Goal: Task Accomplishment & Management: Use online tool/utility

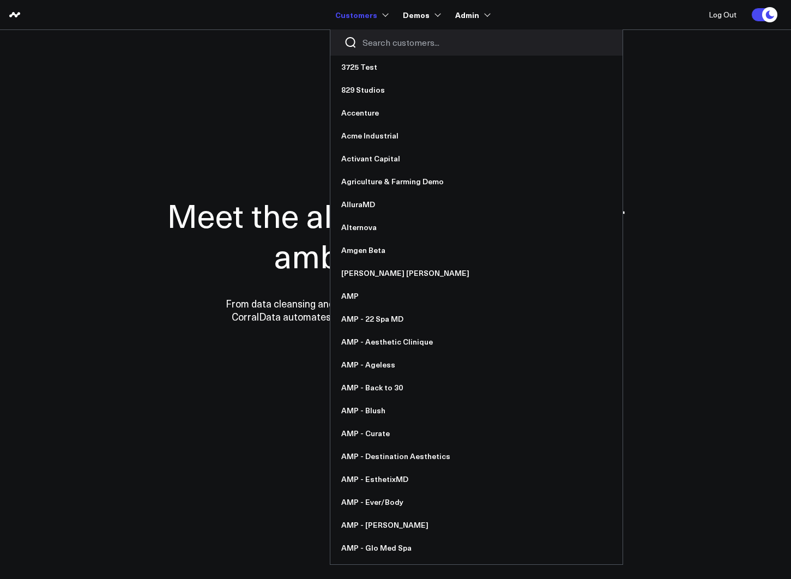
click at [383, 40] on input "Search customers input" at bounding box center [486, 43] width 246 height 12
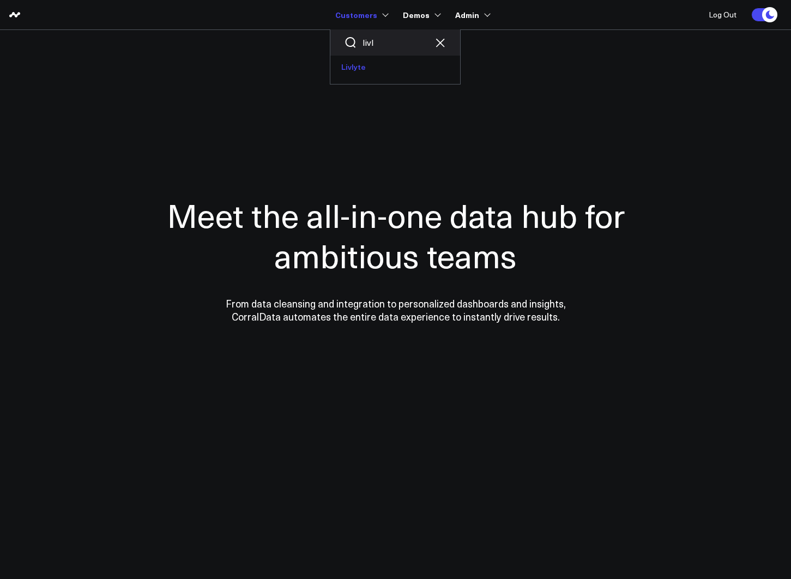
type input "livl"
click at [362, 68] on link "Livlyte" at bounding box center [395, 67] width 130 height 23
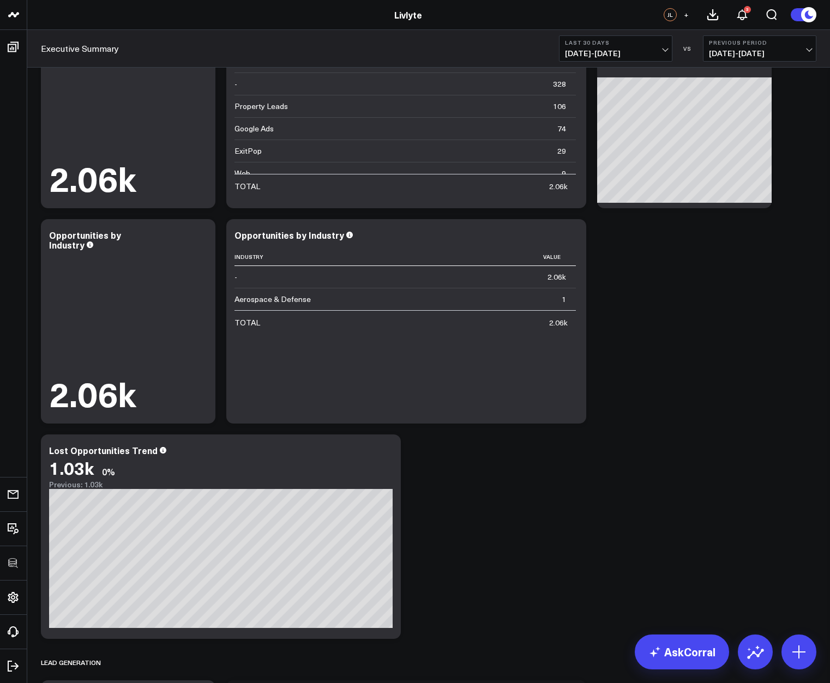
scroll to position [371, 0]
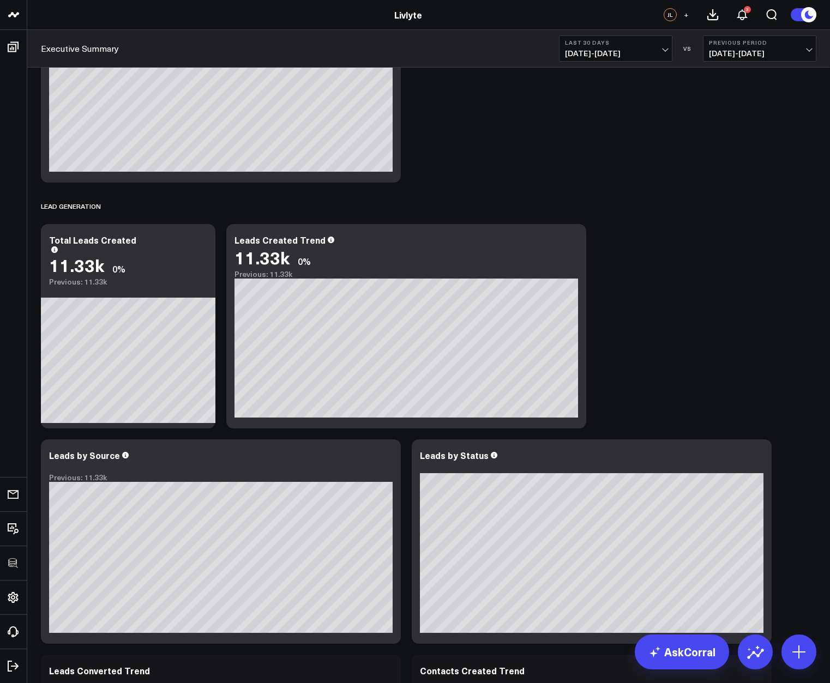
scroll to position [996, 0]
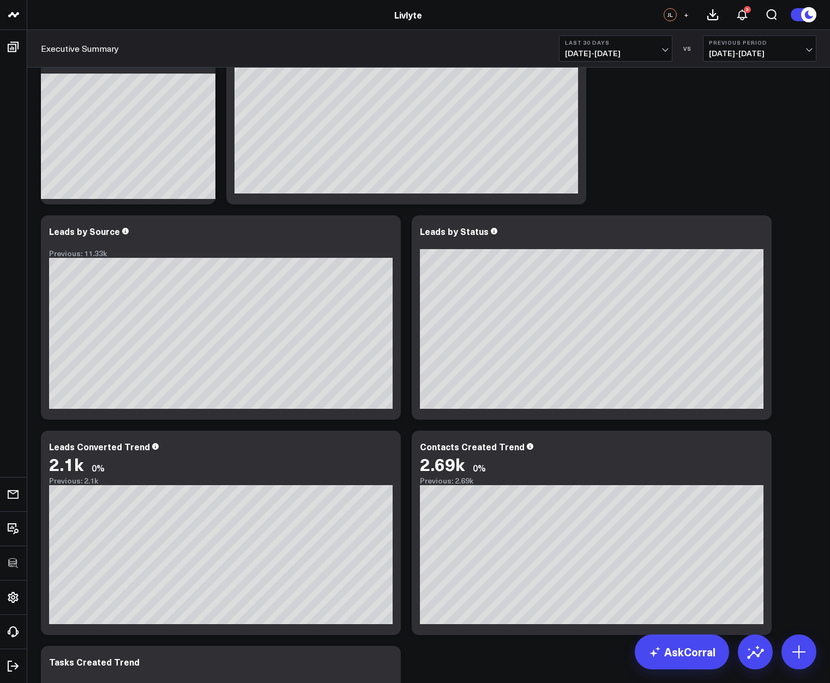
click at [791, 178] on div "Sales & Revenue Modify via AI Copy link to widget Ask support Remove Create lin…" at bounding box center [428, 195] width 786 height 2246
click at [779, 155] on div "Sales & Revenue Modify via AI Copy link to widget Ask support Remove Create lin…" at bounding box center [428, 195] width 786 height 2246
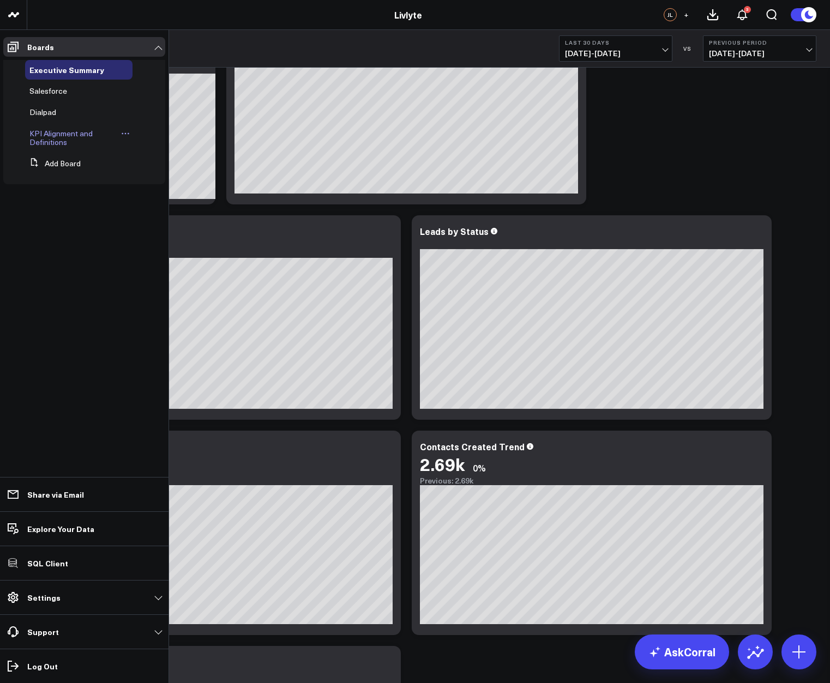
click at [51, 140] on span "KPI Alignment and Definitions" at bounding box center [60, 137] width 63 height 19
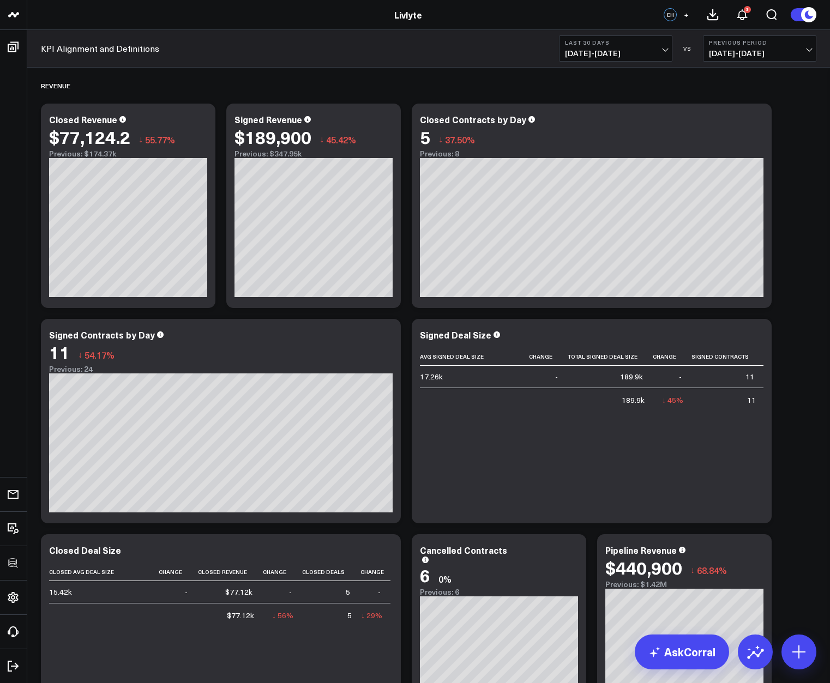
click at [754, 341] on icon at bounding box center [756, 336] width 13 height 13
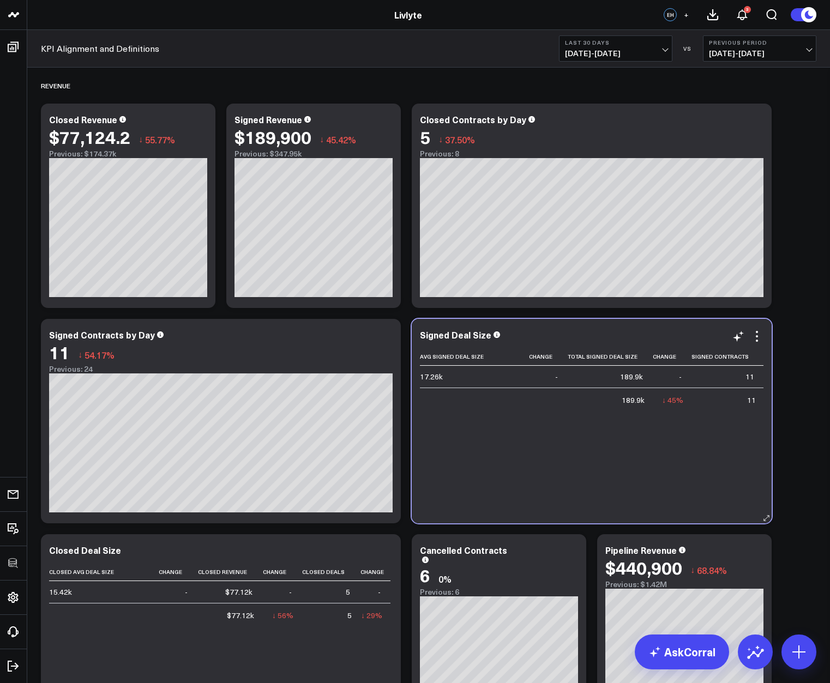
click at [494, 428] on div "Avg Signed Deal Size Change Total Signed Deal Size Change Signed Contracts Chan…" at bounding box center [592, 430] width 344 height 165
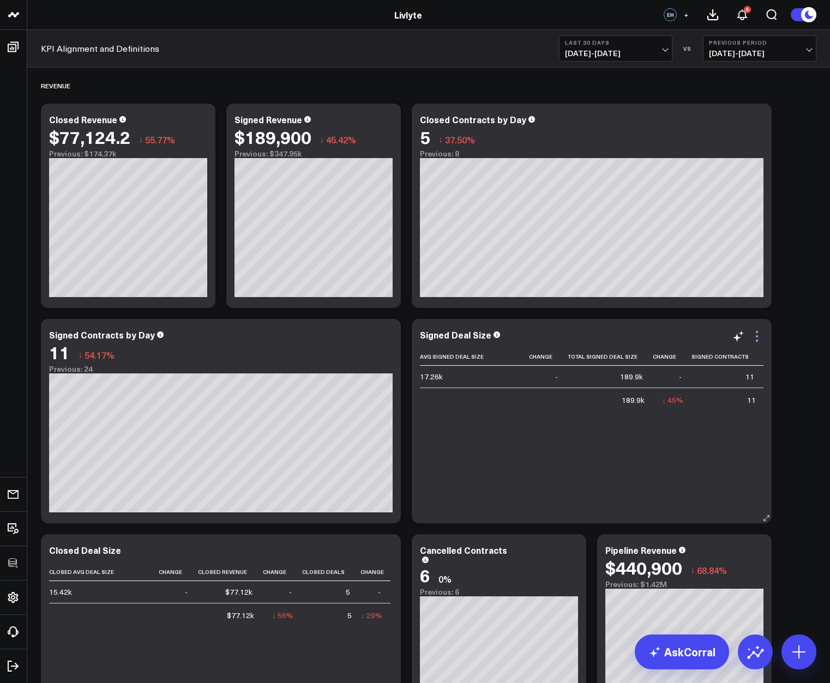
click at [761, 332] on icon at bounding box center [756, 336] width 13 height 13
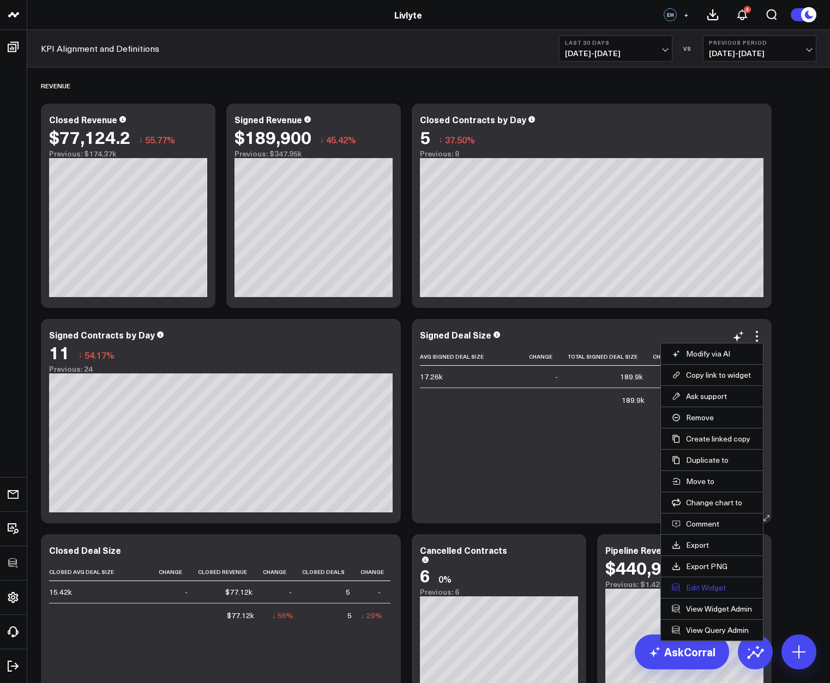
click at [695, 579] on button "Edit Widget" at bounding box center [712, 588] width 80 height 10
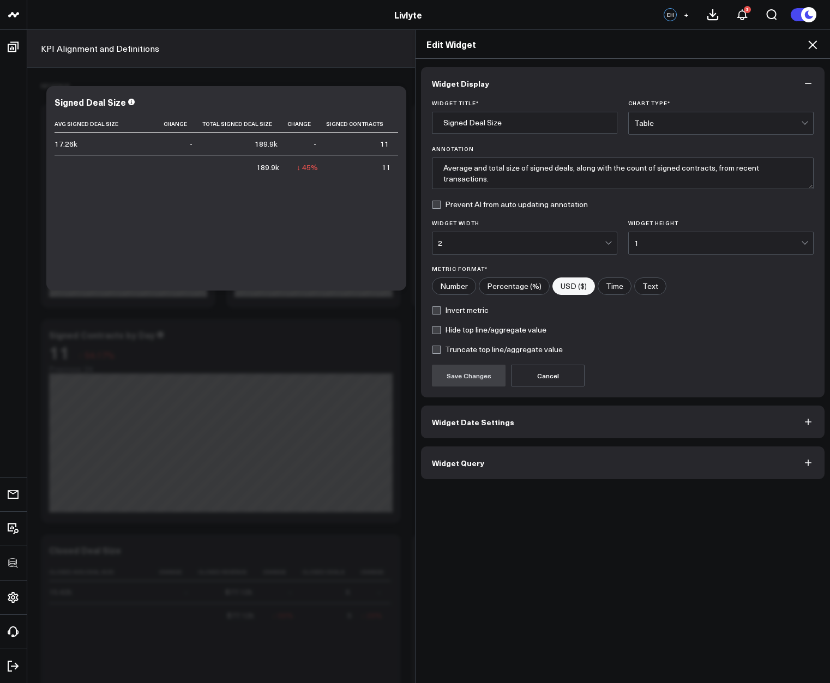
click at [571, 463] on button "Widget Query" at bounding box center [623, 463] width 404 height 33
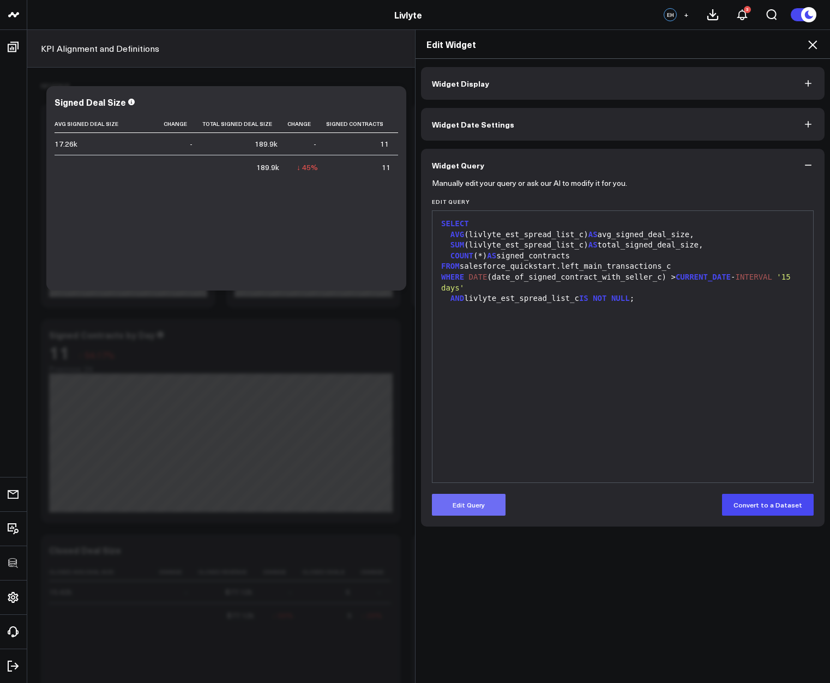
click at [468, 509] on button "Edit Query" at bounding box center [469, 505] width 74 height 22
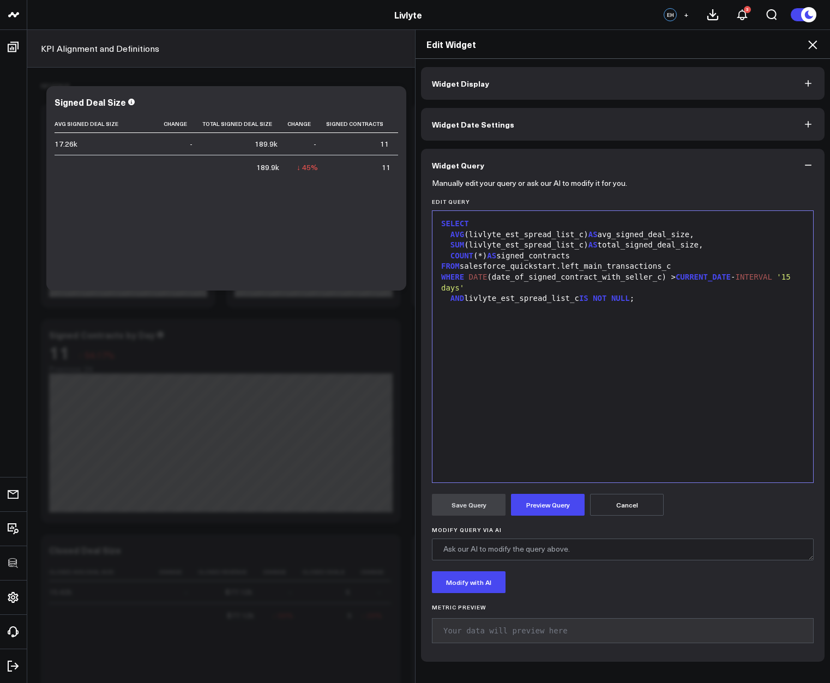
click at [508, 226] on div "SELECT" at bounding box center [623, 224] width 370 height 11
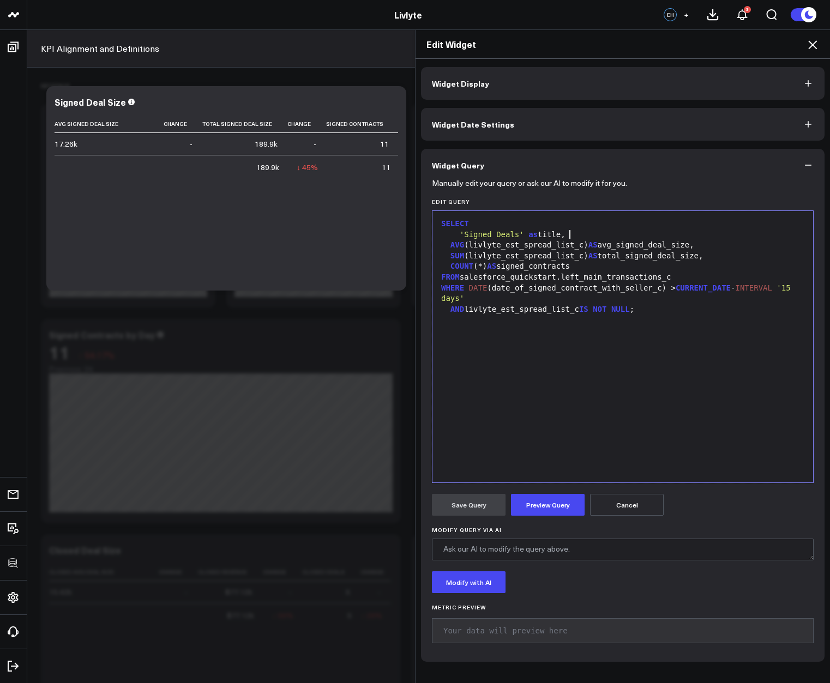
click at [460, 231] on span "'Signed Deals'" at bounding box center [492, 234] width 64 height 9
click at [551, 511] on button "Preview Query" at bounding box center [548, 505] width 74 height 22
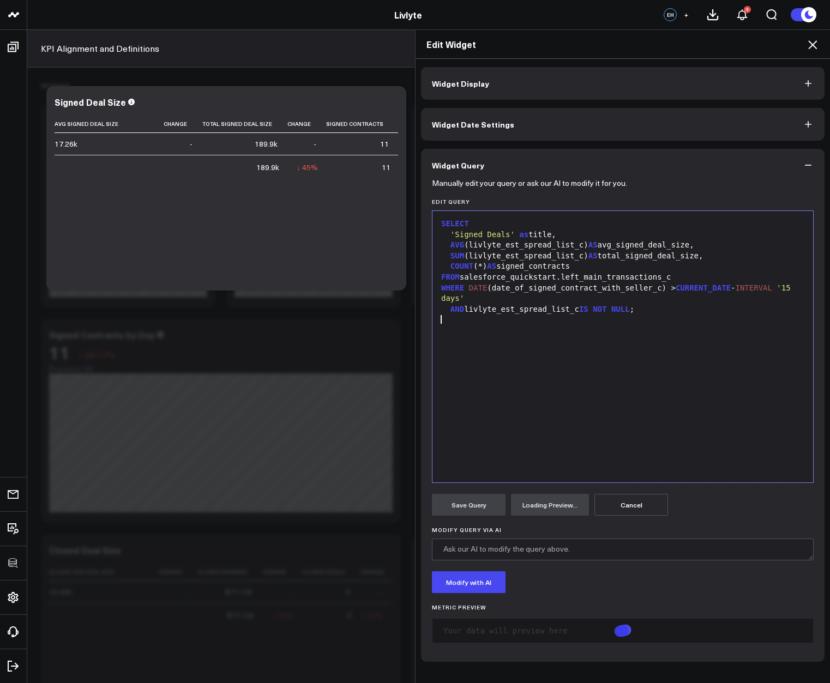
click at [468, 460] on div "SELECT 'Signed Deals' as title, AVG (livlyte_est_spread_list_c) AS avg_signed_d…" at bounding box center [623, 346] width 370 height 261
click at [613, 377] on div "SELECT 'Signed Deals' as title, AVG (livlyte_est_spread_list_c) AS avg_signed_d…" at bounding box center [623, 346] width 370 height 261
click at [607, 369] on div "SELECT 'Signed Deals' as title, AVG (livlyte_est_spread_list_c) AS avg_signed_d…" at bounding box center [623, 346] width 370 height 261
click at [636, 357] on div "SELECT 'Signed Deals' as title, AVG (livlyte_est_spread_list_c) AS avg_signed_d…" at bounding box center [623, 346] width 370 height 261
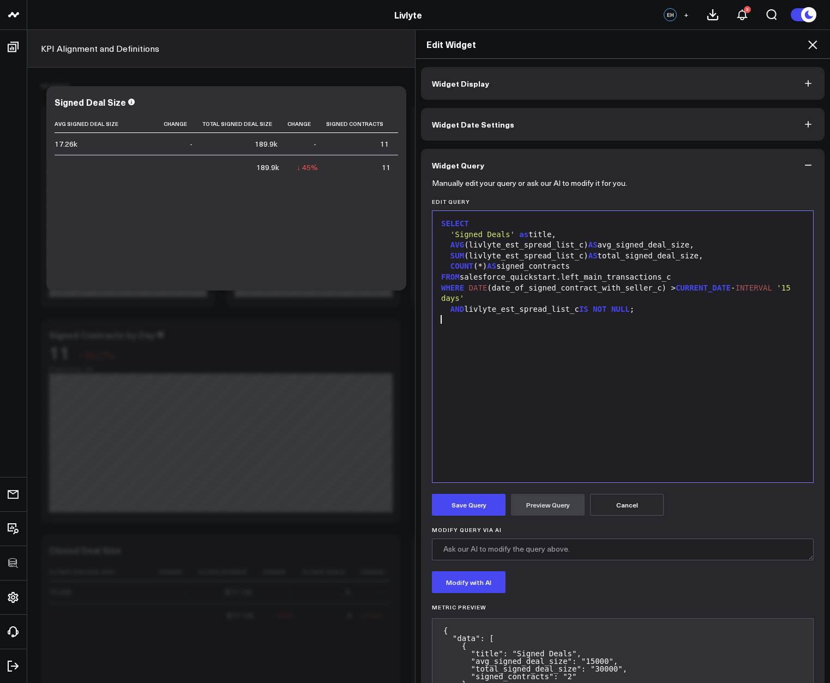
click at [510, 358] on div "SELECT 'Signed Deals' as title, AVG (livlyte_est_spread_list_c) AS avg_signed_d…" at bounding box center [623, 346] width 370 height 261
click at [478, 521] on form "Manually edit your query or ask our AI to modify it for you. Edit Query 9 1 2 3…" at bounding box center [623, 451] width 382 height 538
click at [478, 509] on button "Save Query" at bounding box center [469, 505] width 74 height 22
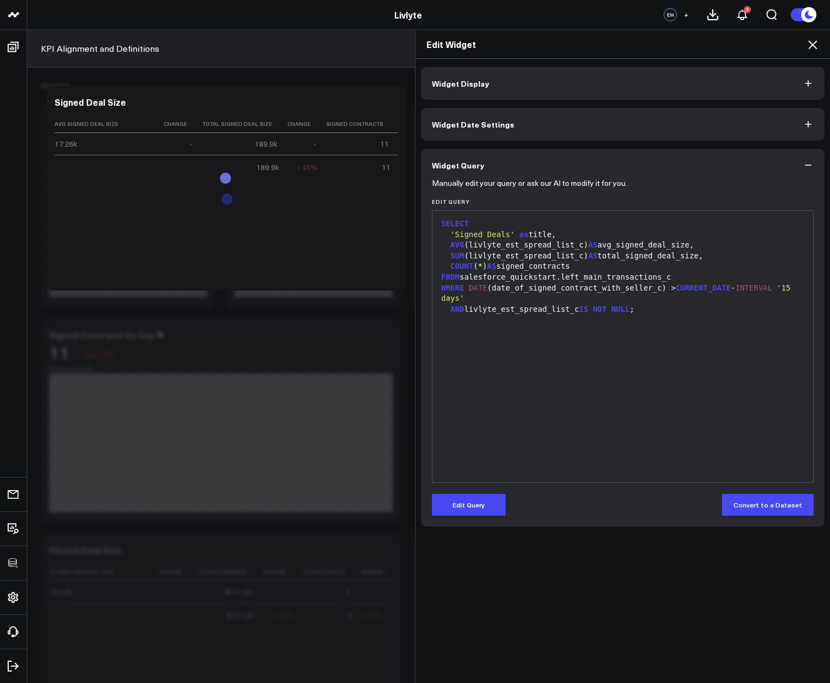
click at [791, 45] on icon at bounding box center [812, 44] width 13 height 13
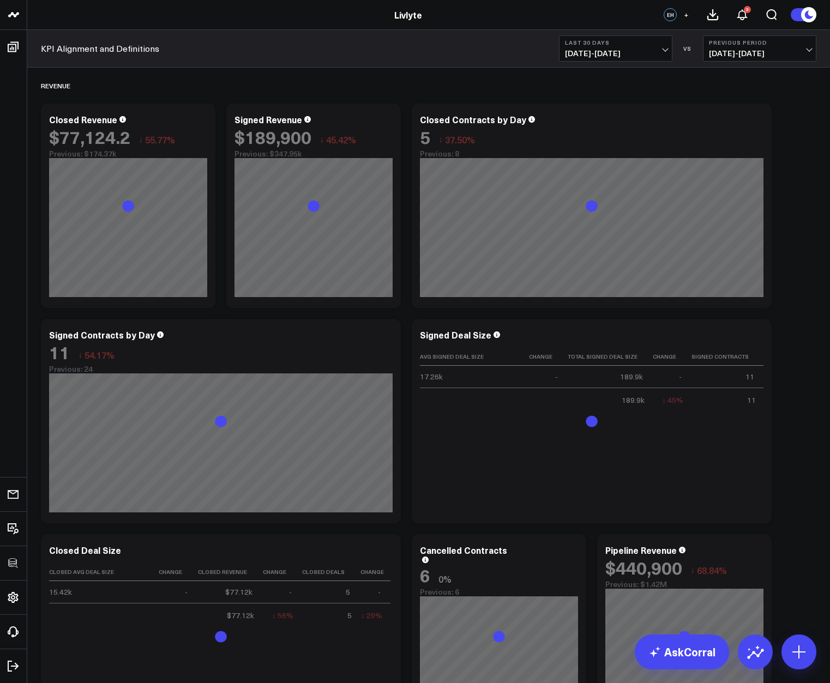
click at [200, 123] on icon at bounding box center [200, 121] width 13 height 13
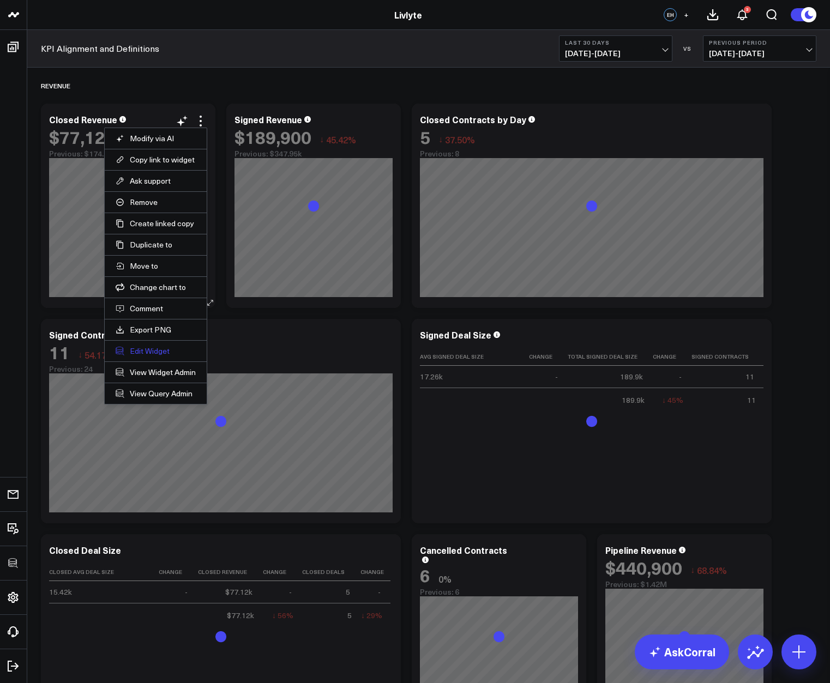
click at [144, 347] on button "Edit Widget" at bounding box center [156, 351] width 80 height 10
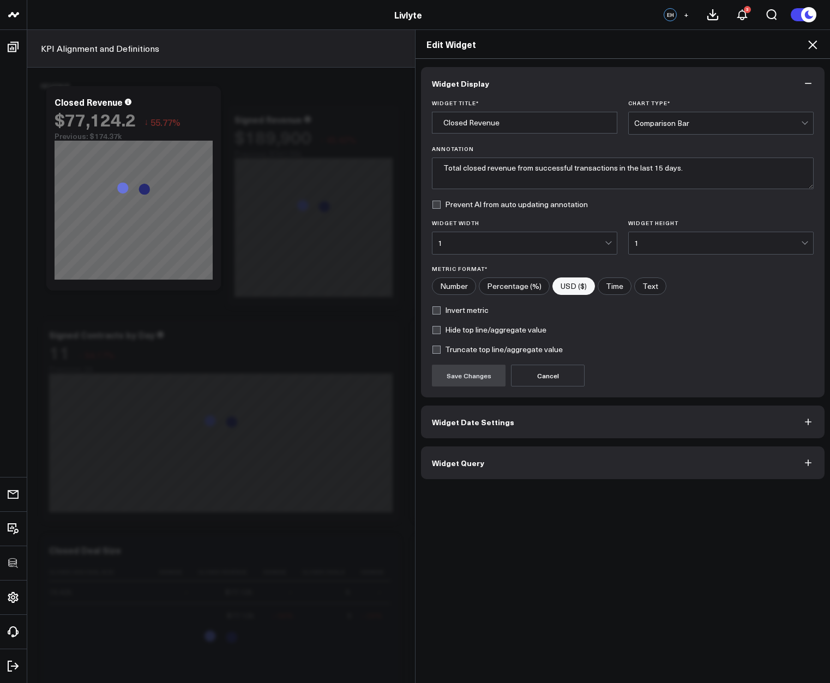
click at [520, 459] on button "Widget Query" at bounding box center [623, 463] width 404 height 33
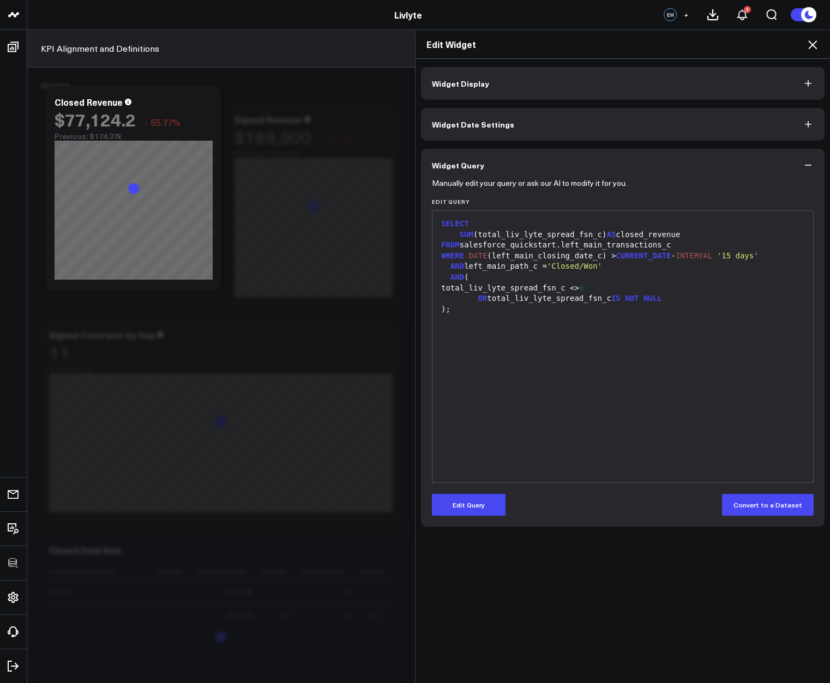
click at [633, 412] on div "SELECT SUM (total_liv_lyte_spread_fsn_c) AS closed_revenue FROM salesforce_quic…" at bounding box center [623, 346] width 370 height 261
click at [791, 44] on icon at bounding box center [812, 44] width 13 height 13
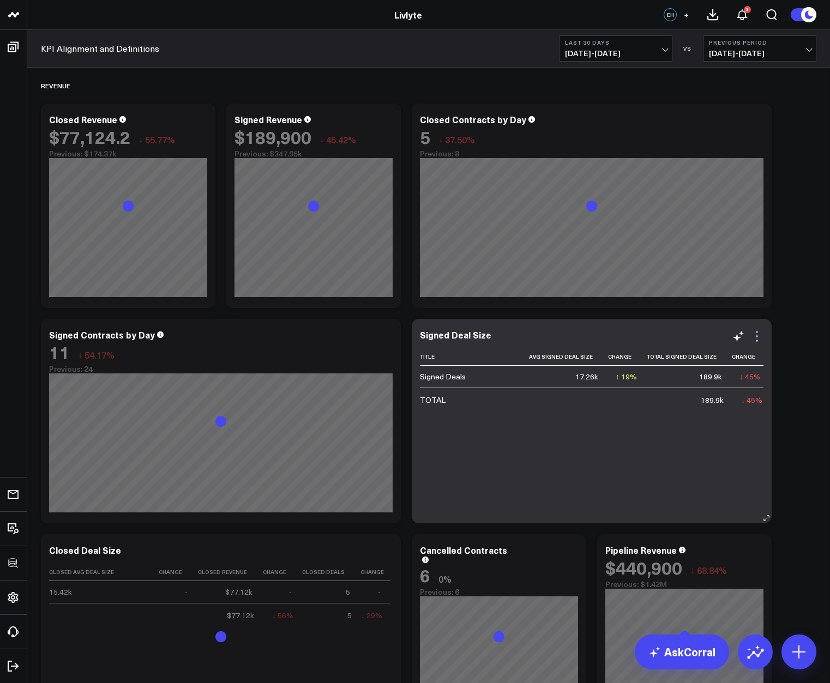
click at [753, 341] on icon at bounding box center [756, 336] width 13 height 13
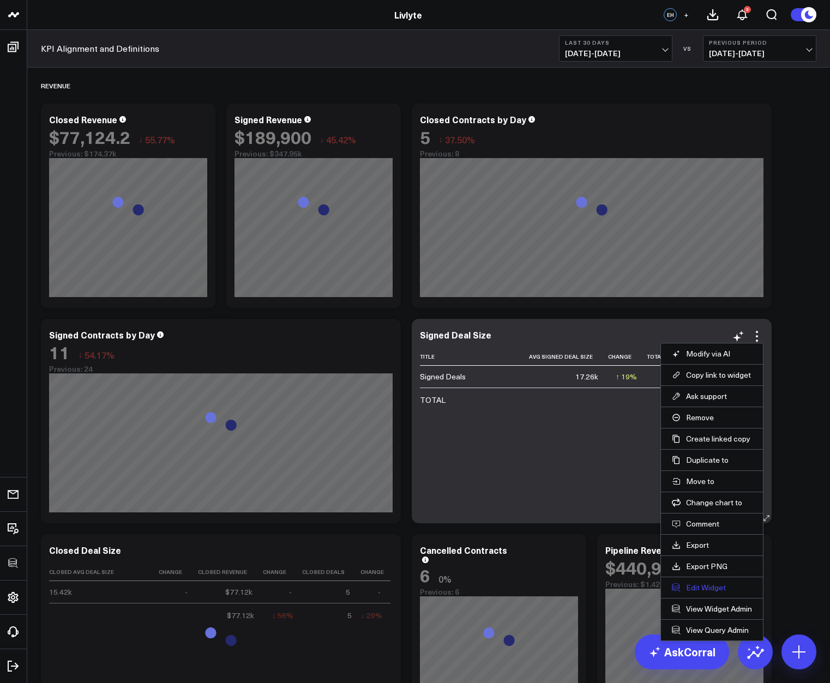
click at [696, 579] on button "Edit Widget" at bounding box center [712, 588] width 80 height 10
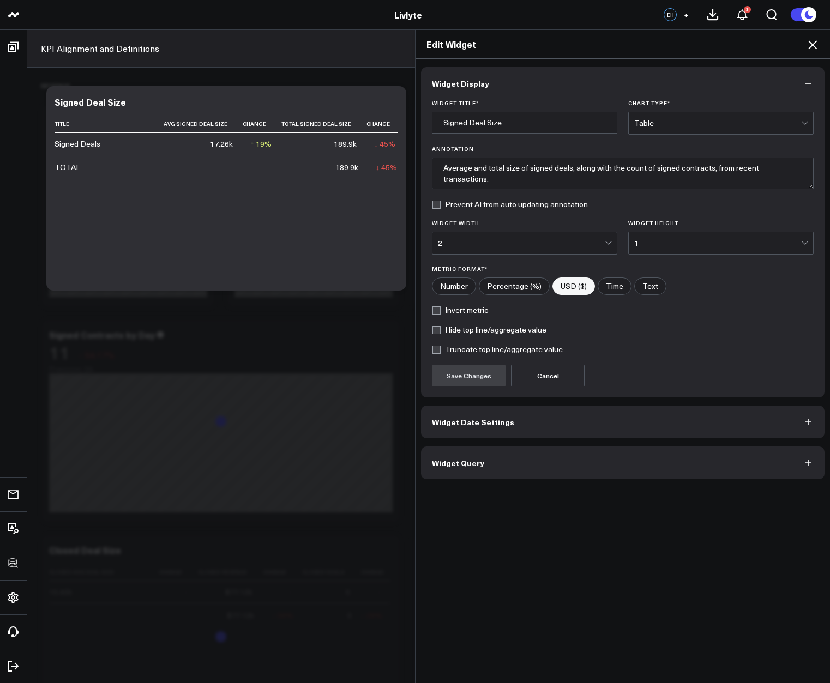
click at [525, 493] on div "Widget Display Widget Title * Signed Deal Size Chart Type * Table Annotation Av…" at bounding box center [623, 371] width 414 height 625
click at [508, 469] on button "Widget Query" at bounding box center [623, 463] width 404 height 33
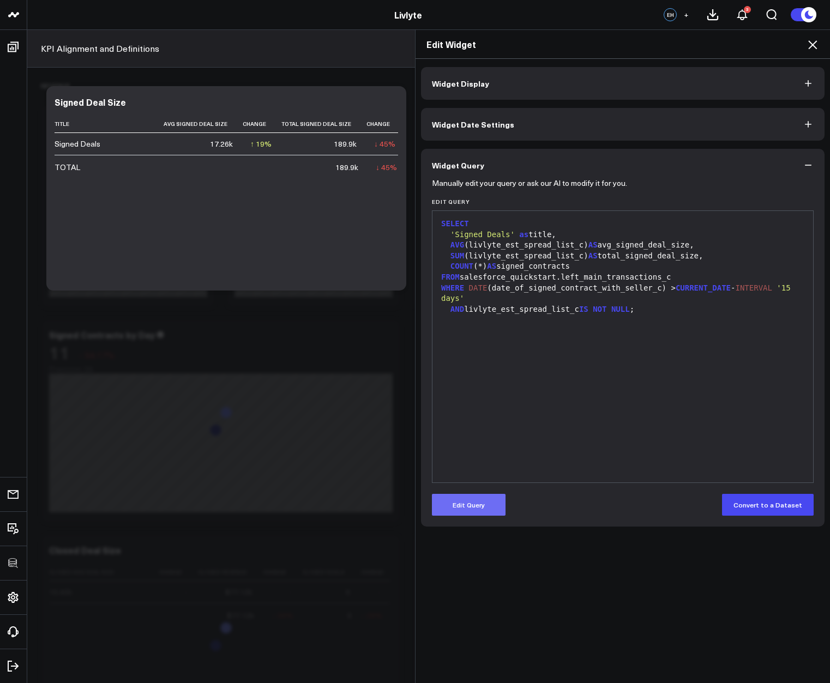
click at [467, 509] on button "Edit Query" at bounding box center [469, 505] width 74 height 22
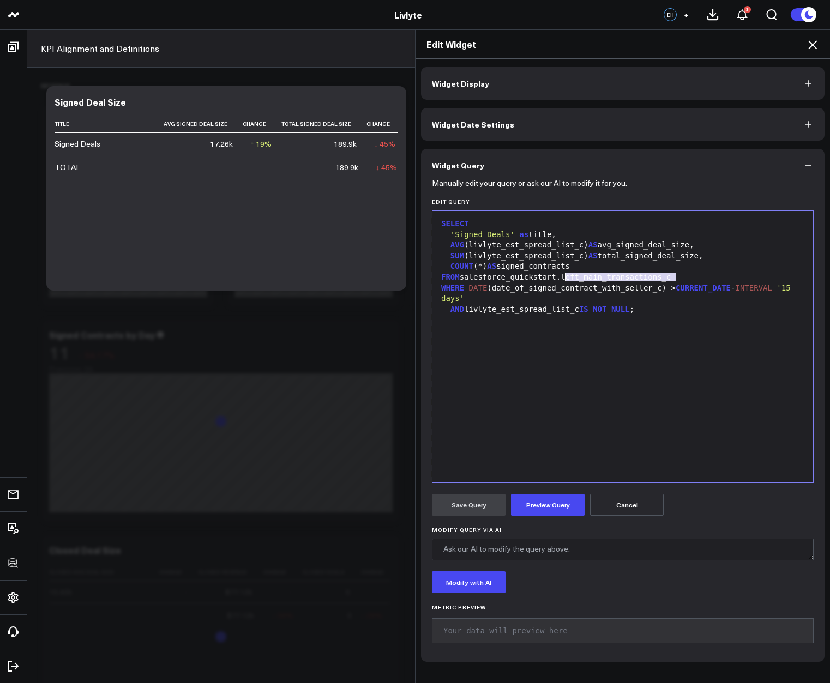
drag, startPoint x: 680, startPoint y: 274, endPoint x: 561, endPoint y: 276, distance: 118.9
click at [561, 276] on div "FROM salesforce_quickstart.left_main_transactions_c" at bounding box center [623, 277] width 370 height 11
copy div "left_main_transactions_c"
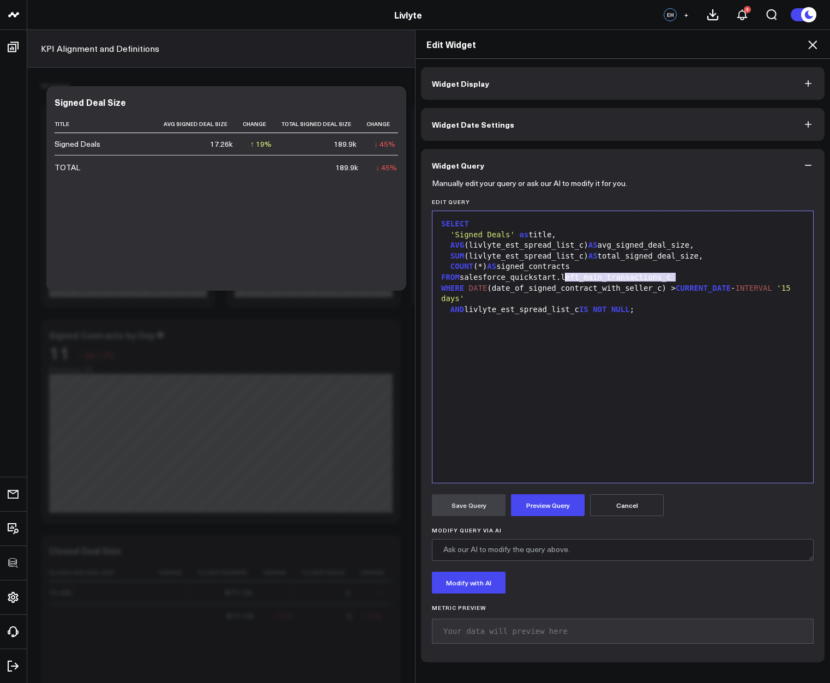
click at [791, 48] on icon at bounding box center [812, 44] width 9 height 9
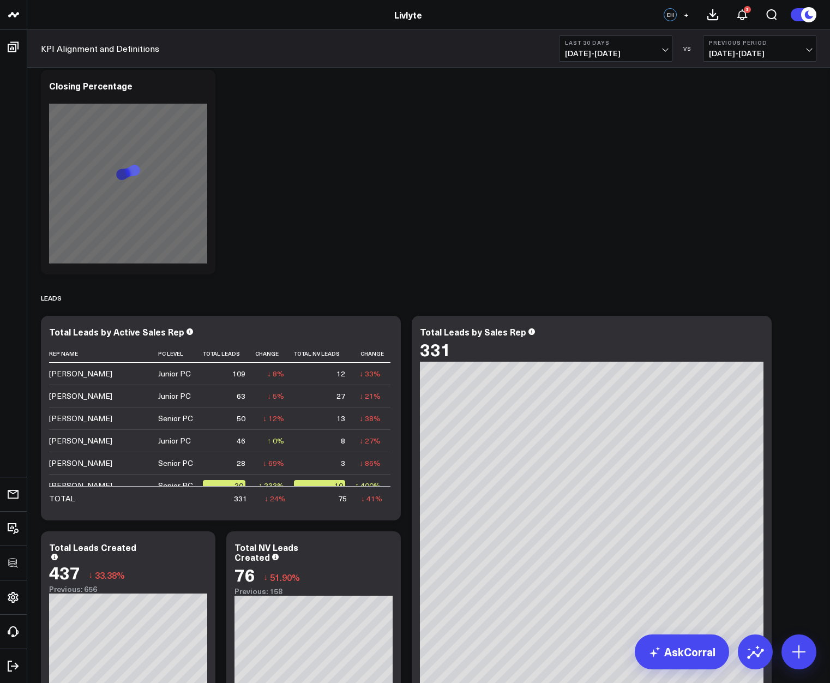
scroll to position [859, 0]
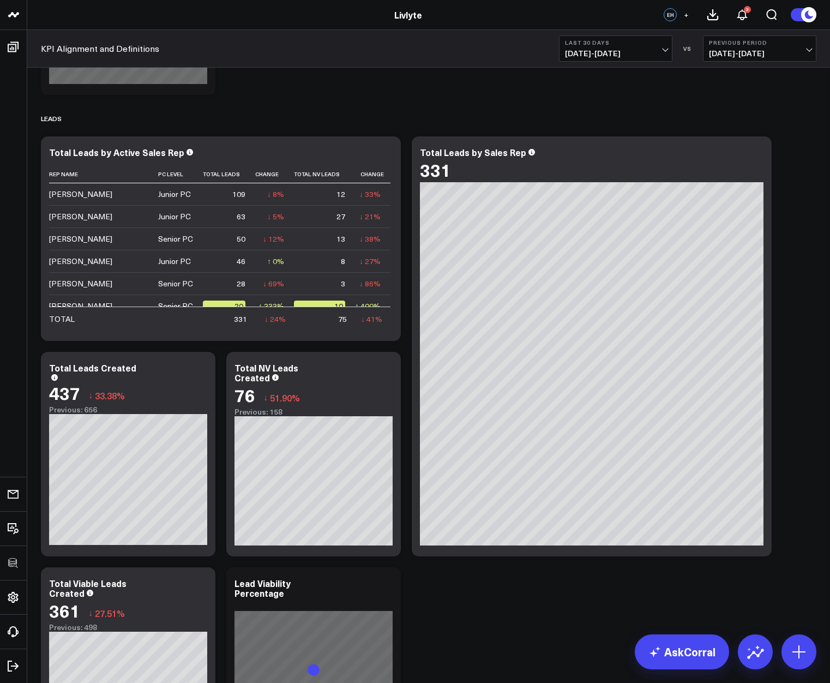
click at [791, 321] on div "Revenue Modify via AI Copy link to widget Ask support Remove Create linked copy…" at bounding box center [428, 561] width 786 height 2707
click at [756, 155] on icon at bounding box center [756, 153] width 13 height 13
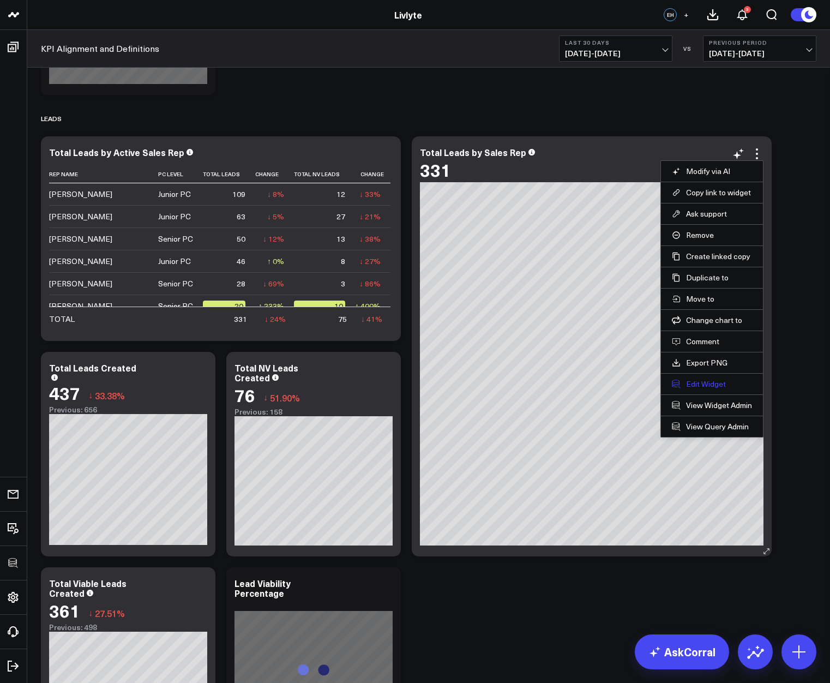
click at [707, 382] on button "Edit Widget" at bounding box center [712, 384] width 80 height 10
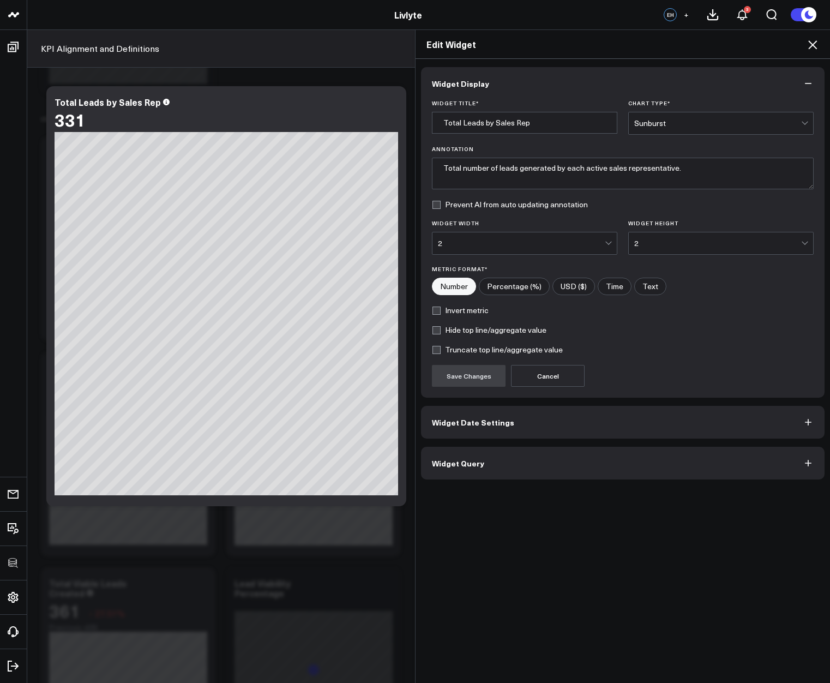
click at [663, 453] on button "Widget Query" at bounding box center [623, 463] width 404 height 33
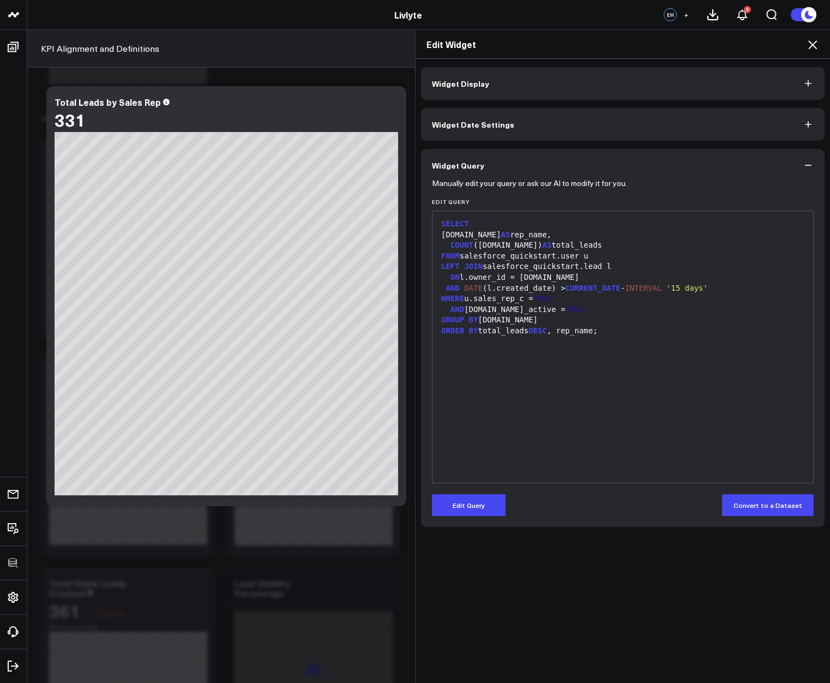
click at [791, 51] on icon at bounding box center [812, 44] width 13 height 13
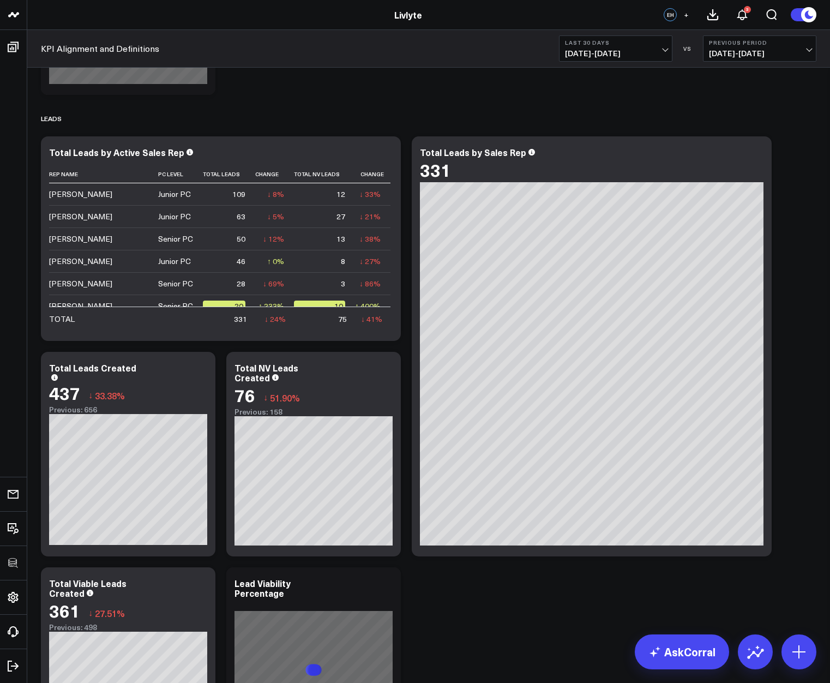
click at [791, 256] on div "Revenue Modify via AI Copy link to widget Ask support Remove Create linked copy…" at bounding box center [428, 561] width 786 height 2707
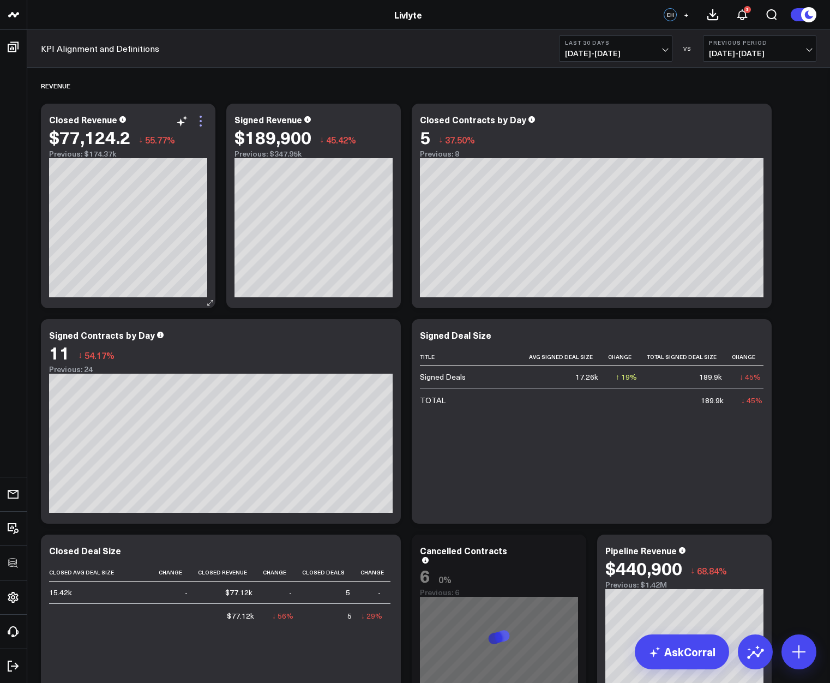
click at [204, 126] on icon at bounding box center [200, 121] width 13 height 13
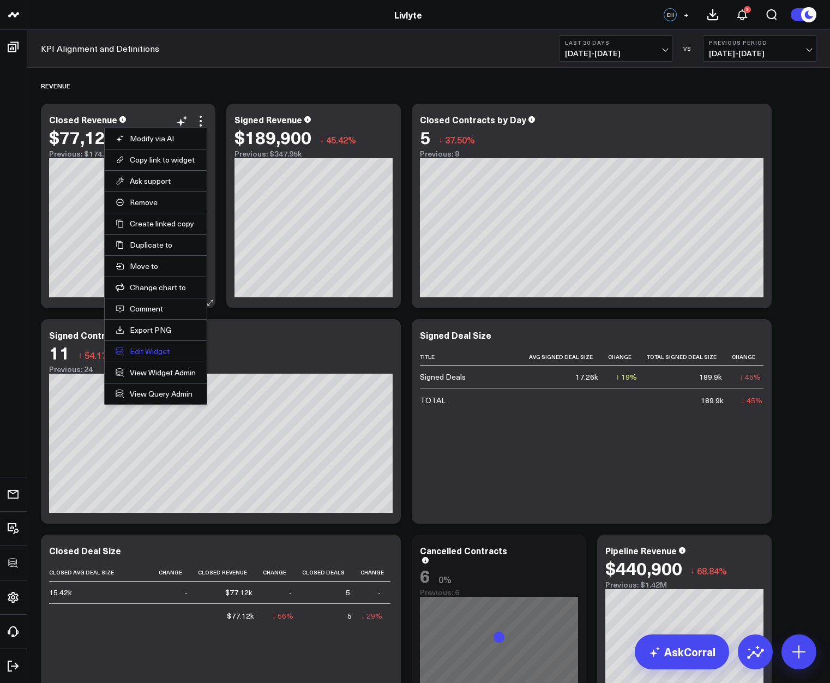
click at [152, 350] on button "Edit Widget" at bounding box center [156, 351] width 80 height 10
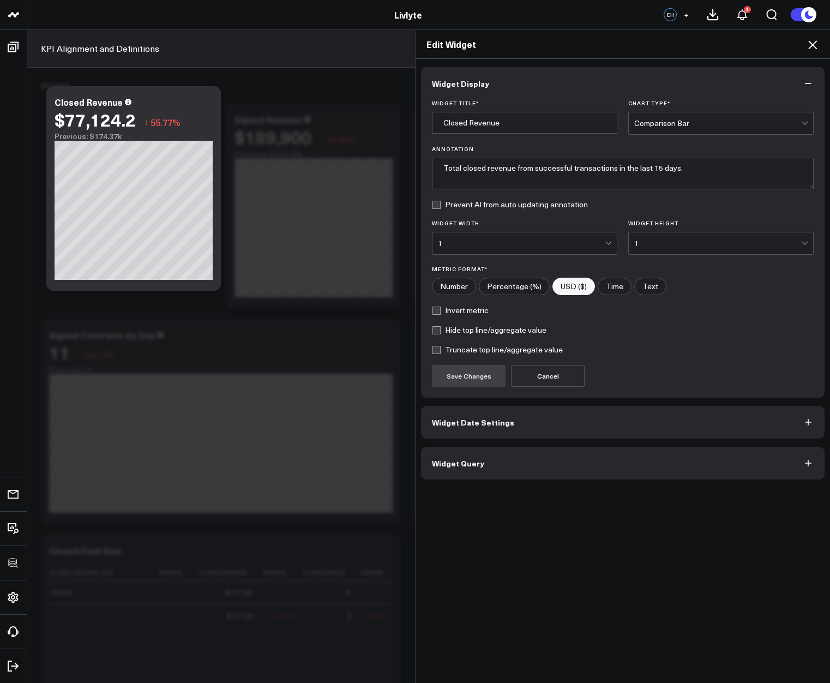
click at [516, 452] on button "Widget Query" at bounding box center [623, 463] width 404 height 33
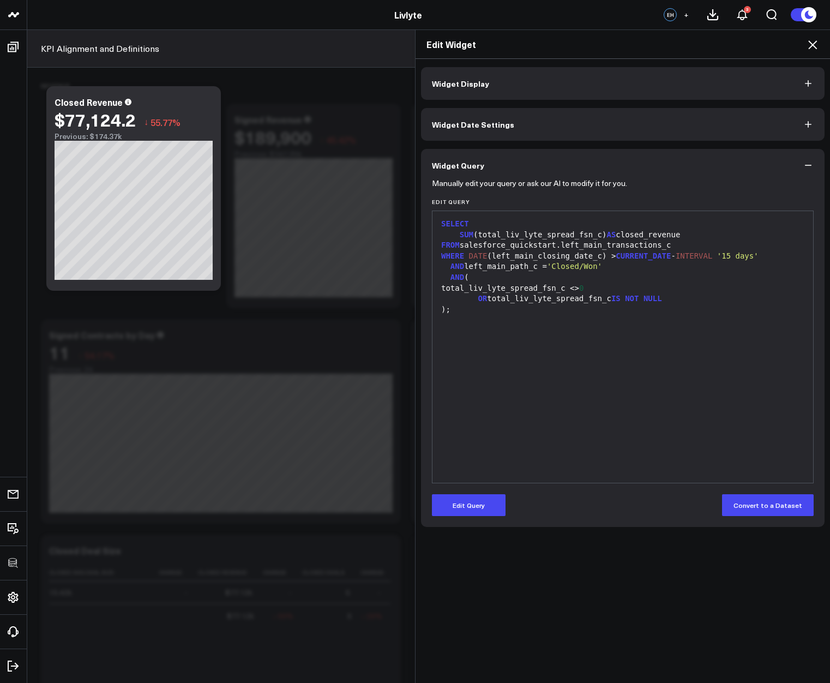
click at [791, 43] on icon at bounding box center [812, 44] width 13 height 13
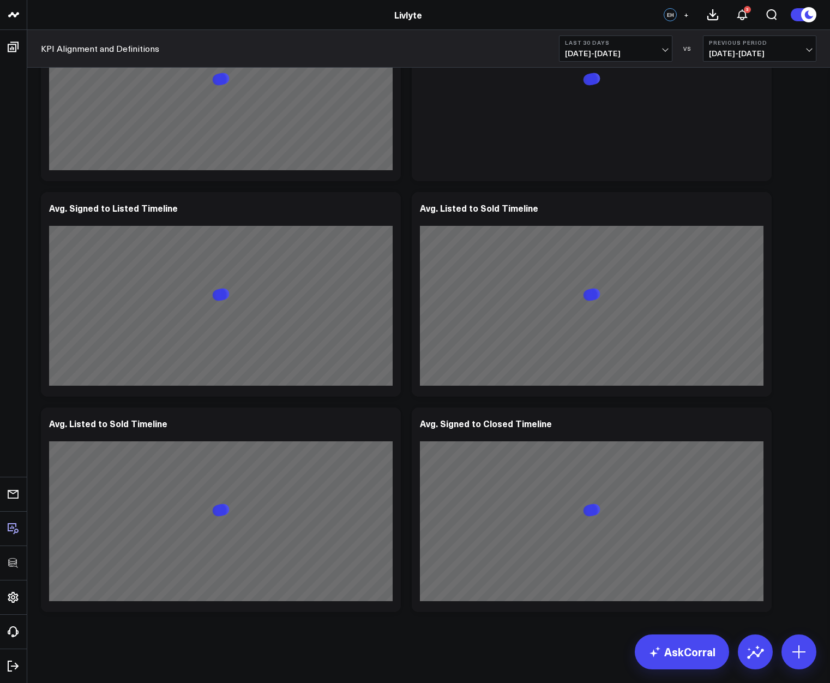
scroll to position [2096, 0]
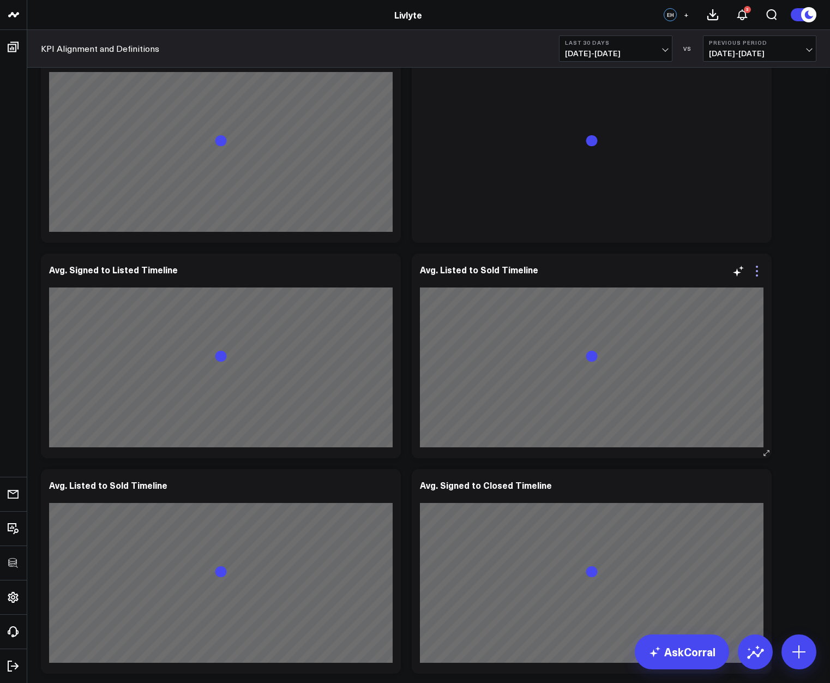
click at [756, 268] on icon at bounding box center [756, 270] width 13 height 13
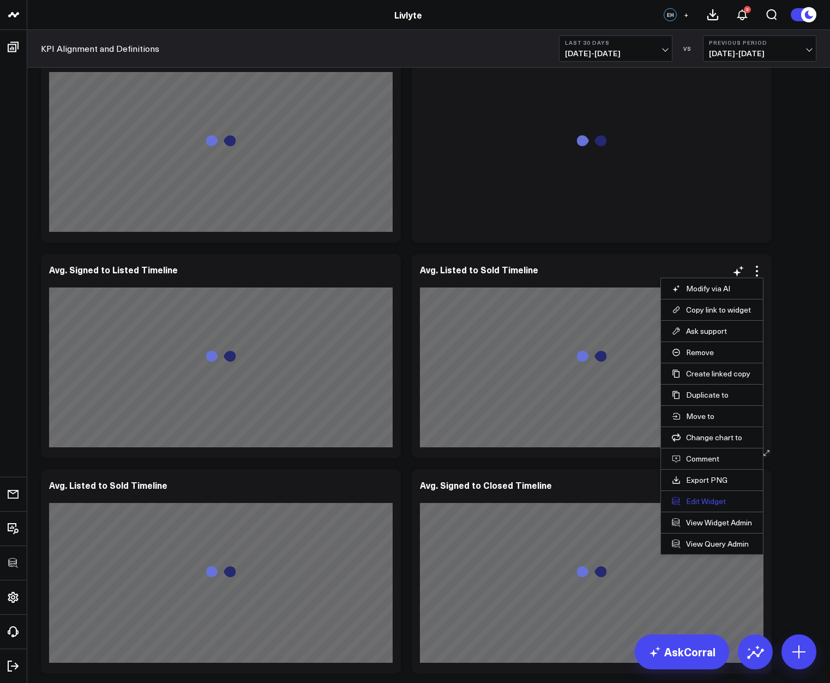
click at [716, 498] on button "Edit Widget" at bounding box center [712, 501] width 80 height 10
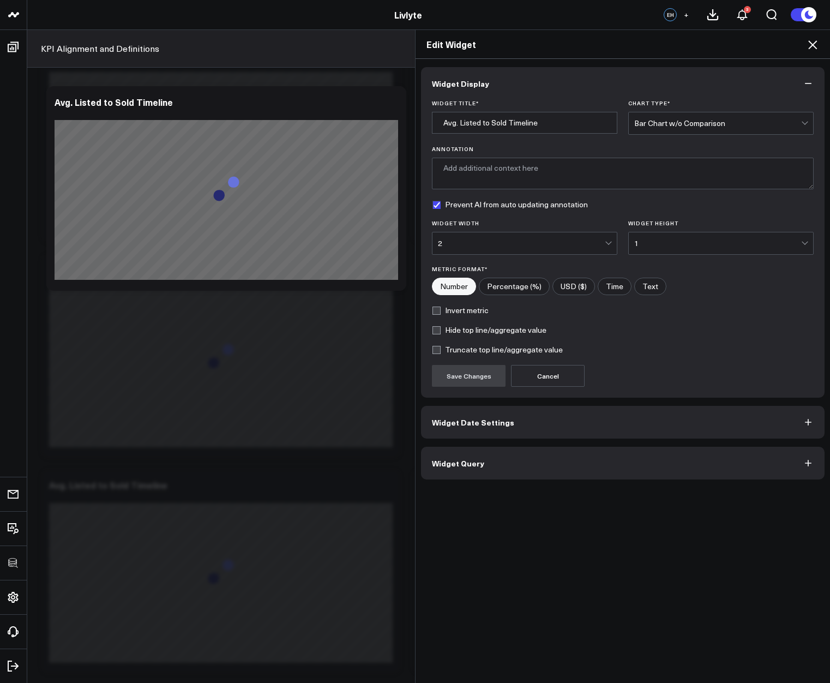
click at [587, 474] on button "Widget Query" at bounding box center [623, 463] width 404 height 33
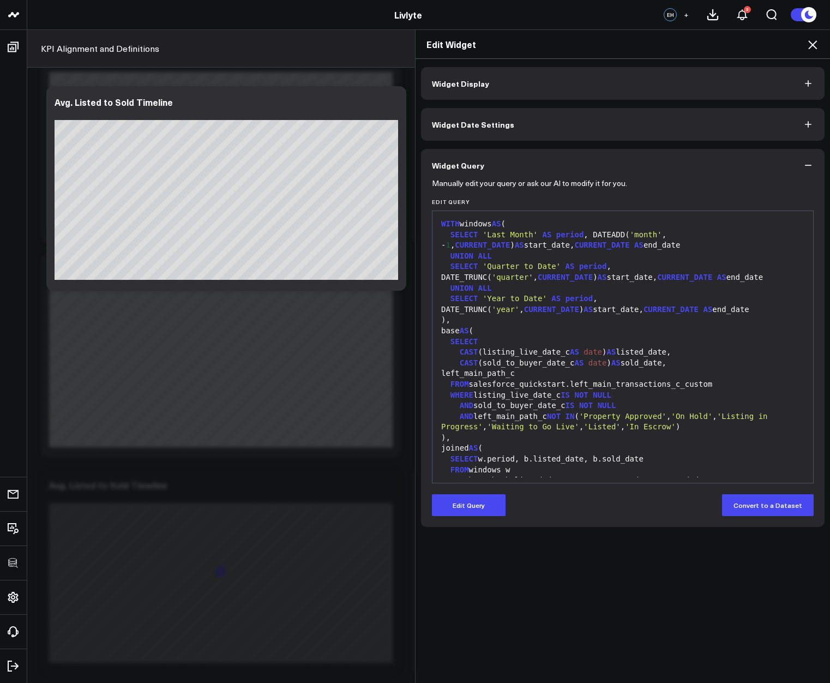
scroll to position [64, 0]
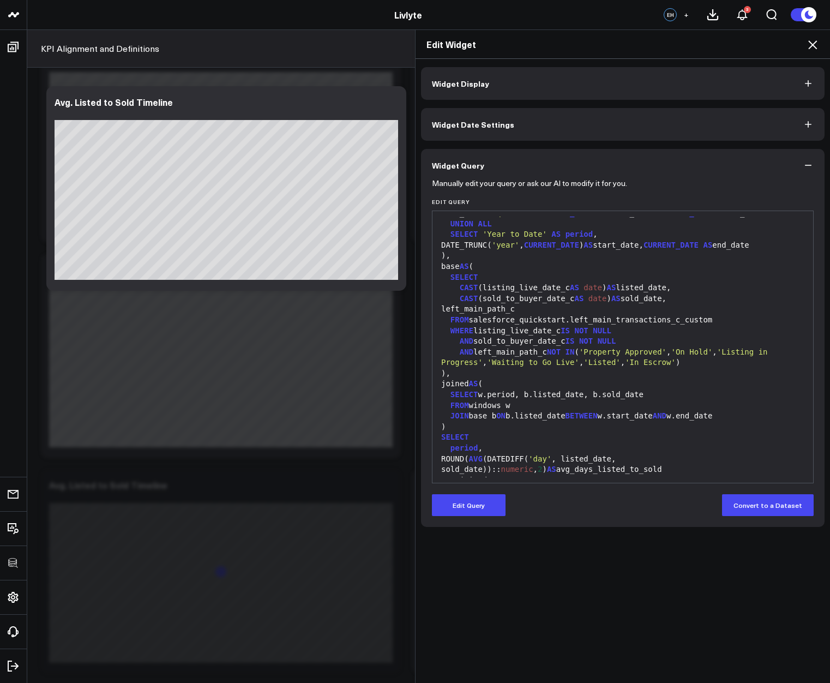
click at [814, 49] on icon at bounding box center [812, 44] width 13 height 13
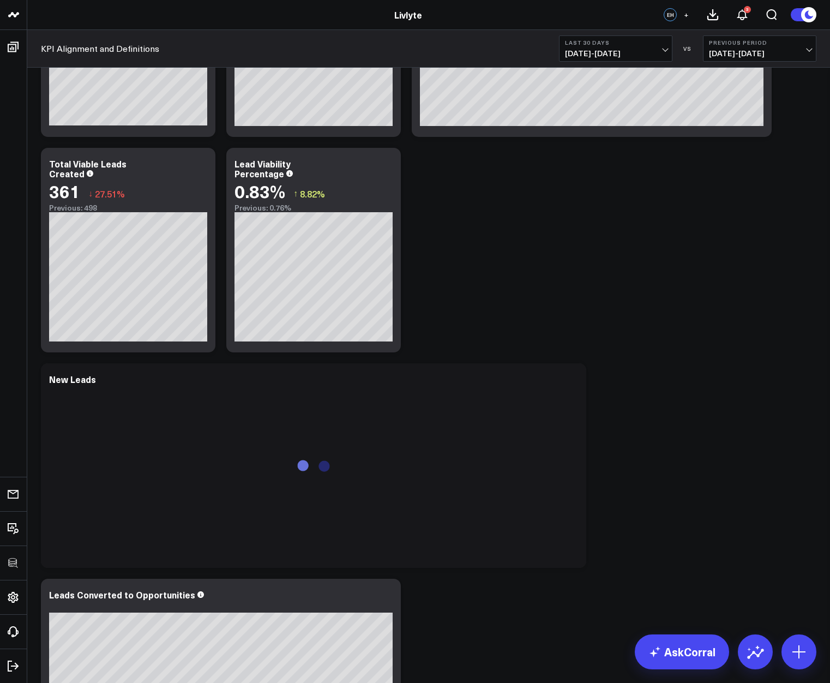
scroll to position [1223, 0]
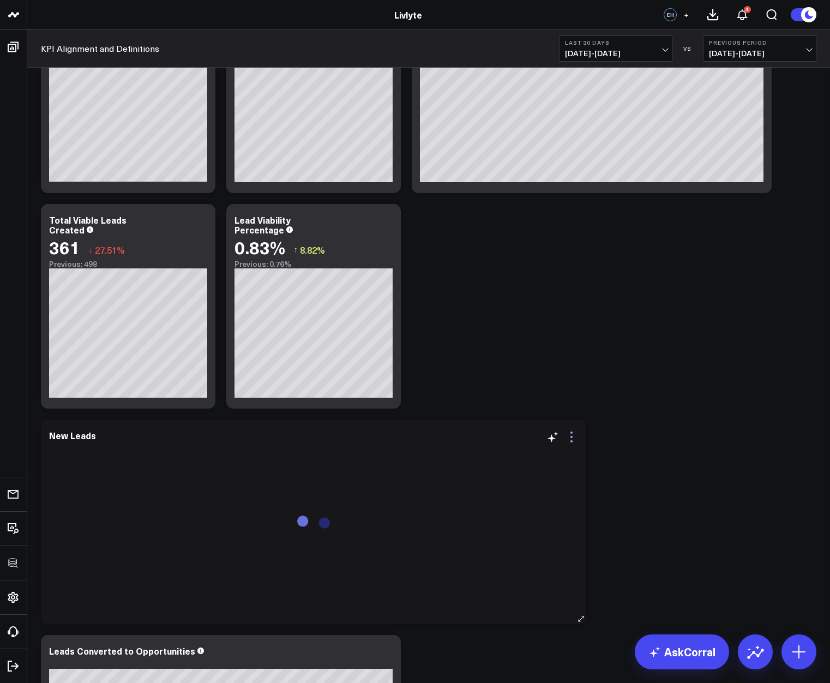
click at [572, 437] on icon at bounding box center [571, 437] width 2 height 2
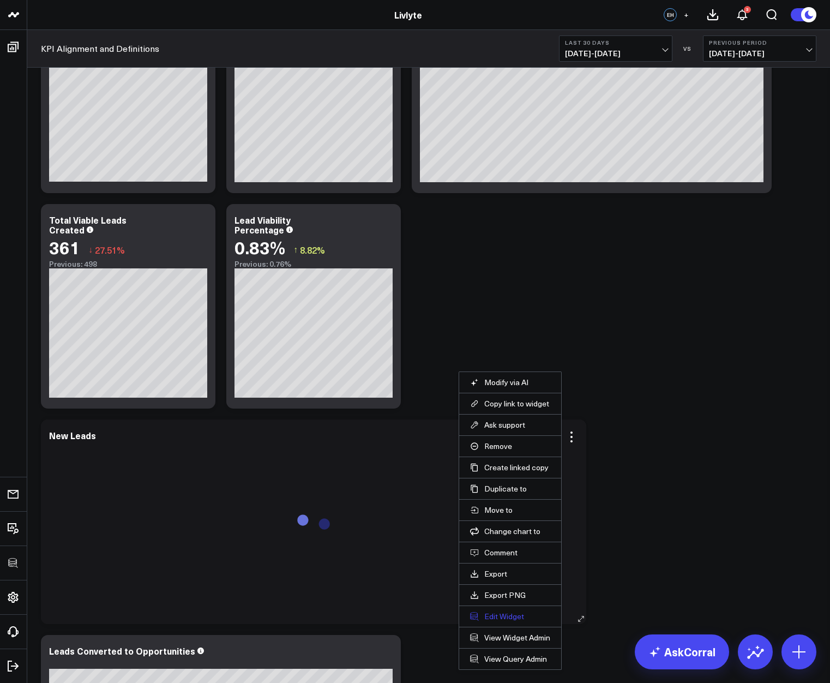
click at [503, 619] on button "Edit Widget" at bounding box center [510, 616] width 80 height 10
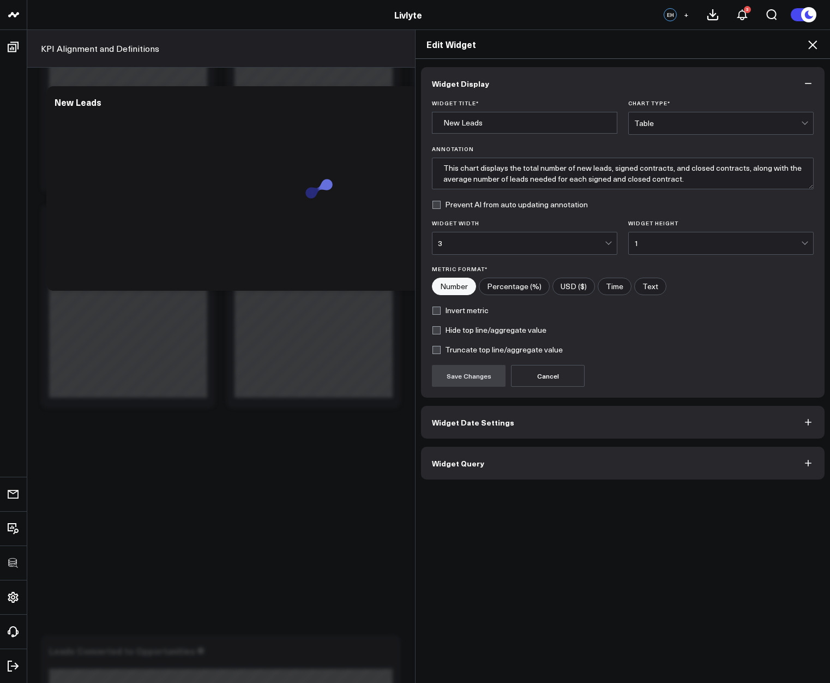
click at [528, 464] on button "Widget Query" at bounding box center [623, 463] width 404 height 33
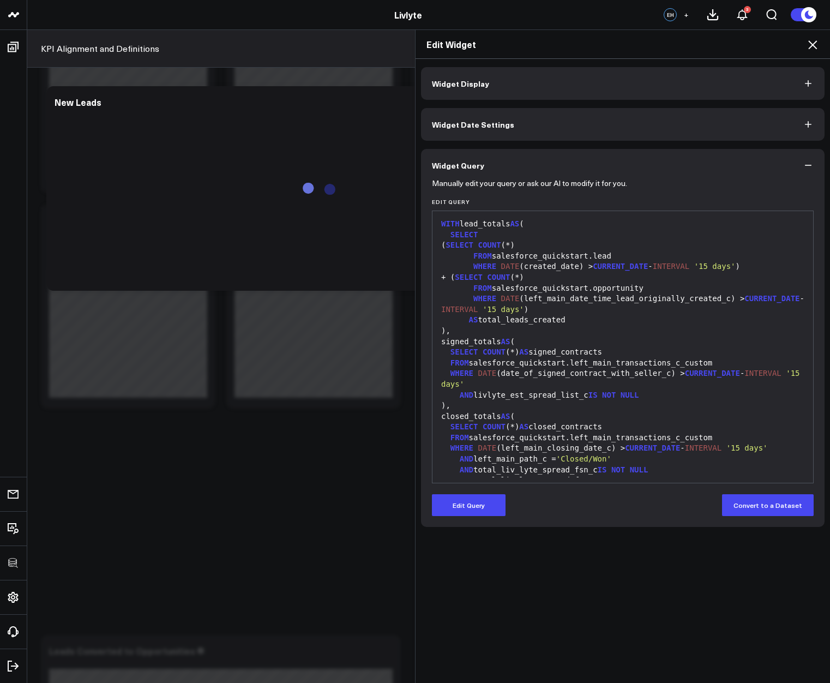
click at [647, 340] on div "signed_totals AS (" at bounding box center [623, 341] width 370 height 11
click at [810, 45] on icon at bounding box center [812, 44] width 13 height 13
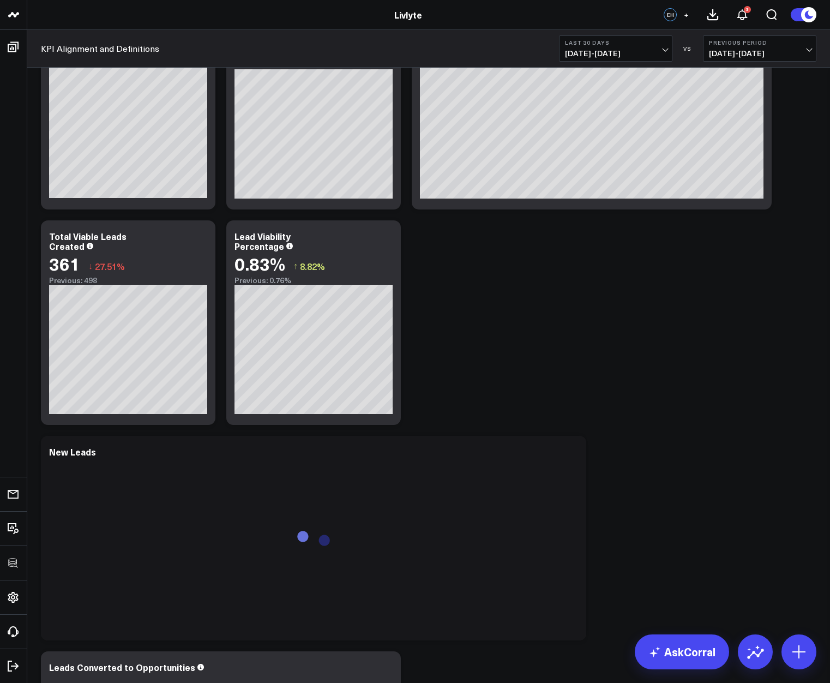
scroll to position [1506, 0]
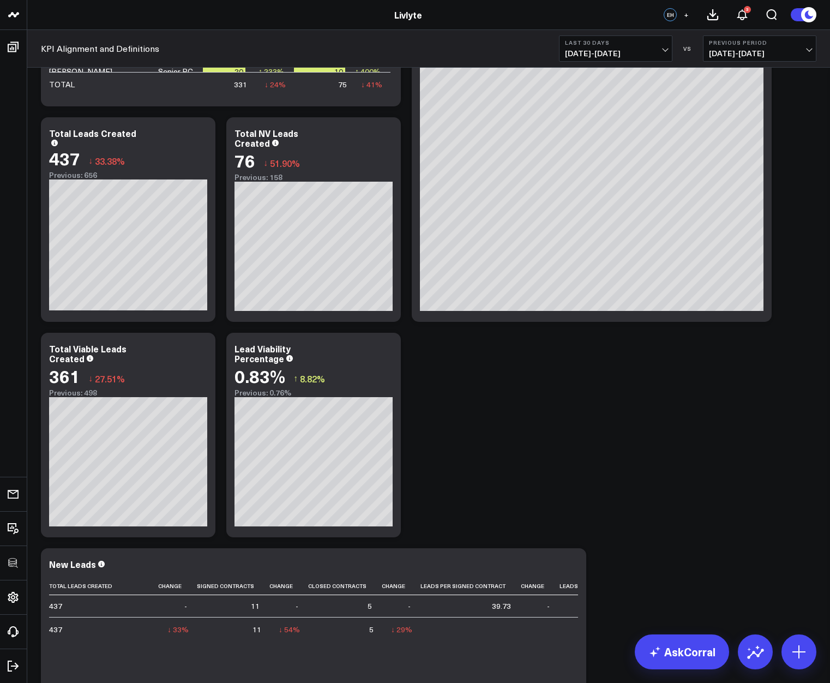
click at [651, 50] on span "[DATE] - [DATE]" at bounding box center [615, 53] width 101 height 9
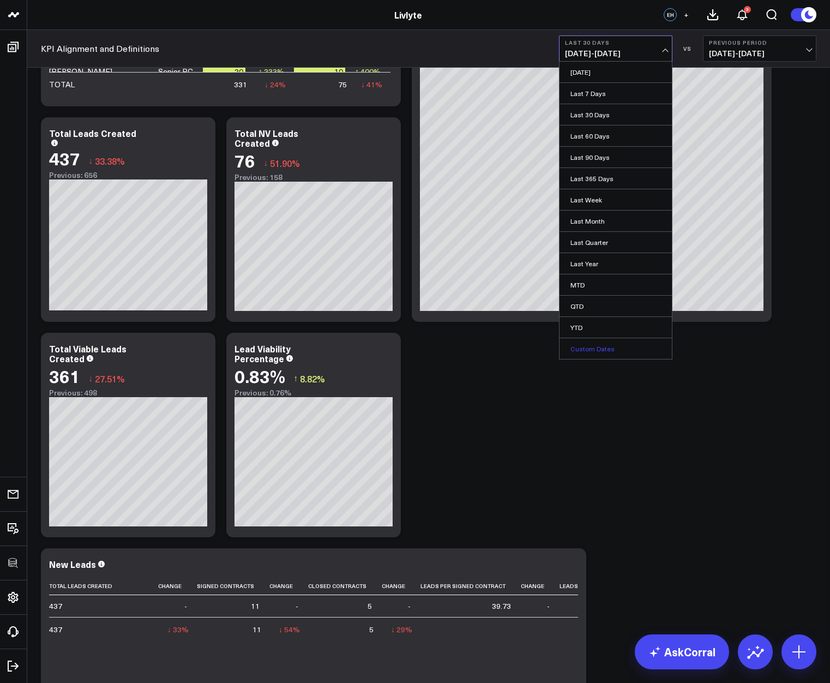
click at [623, 346] on link "Custom Dates" at bounding box center [615, 348] width 112 height 21
select select "8"
select select "2025"
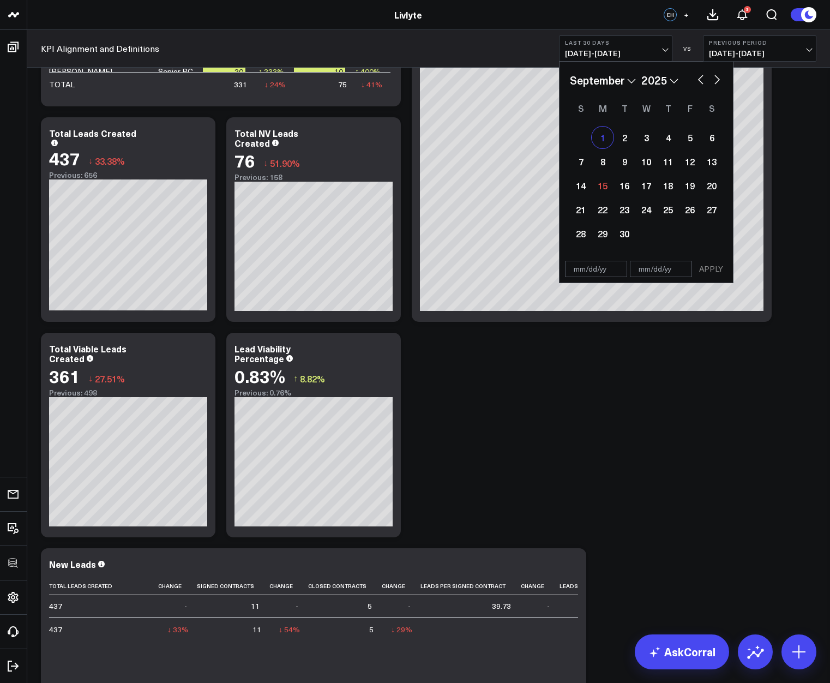
click at [609, 140] on div "1" at bounding box center [603, 138] width 22 height 22
type input "[DATE]"
select select "8"
select select "2025"
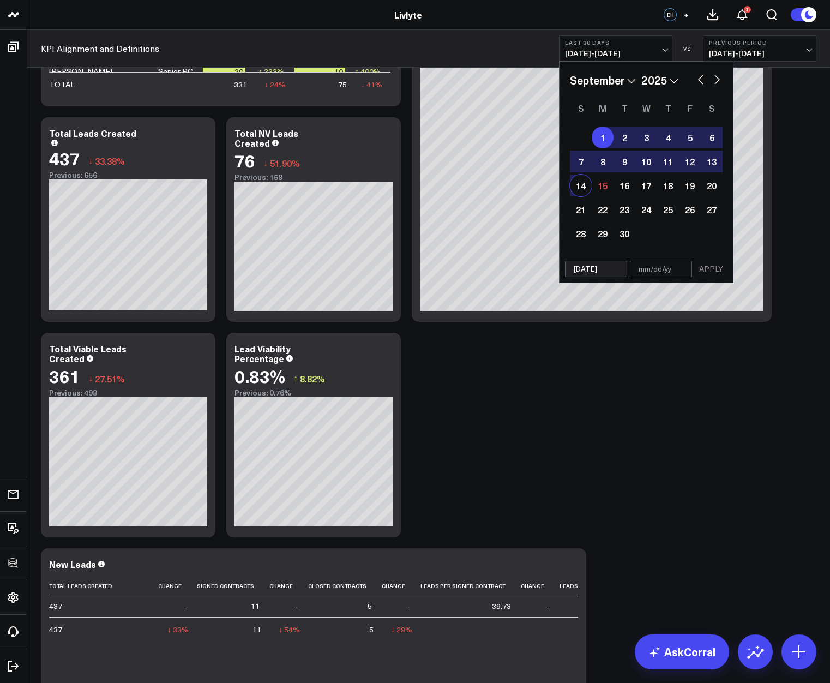
click at [576, 189] on div "14" at bounding box center [581, 185] width 22 height 22
type input "[DATE]"
select select "8"
select select "2025"
click at [706, 269] on button "APPLY" at bounding box center [711, 269] width 33 height 16
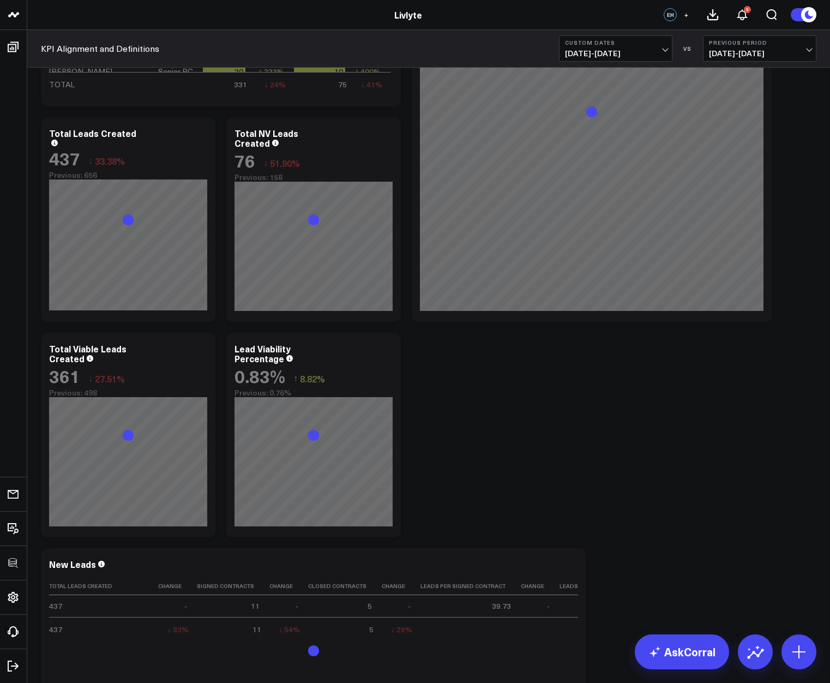
click at [658, 422] on div "Revenue Modify via AI Copy link to widget Ask support Remove Create linked copy…" at bounding box center [428, 327] width 786 height 2707
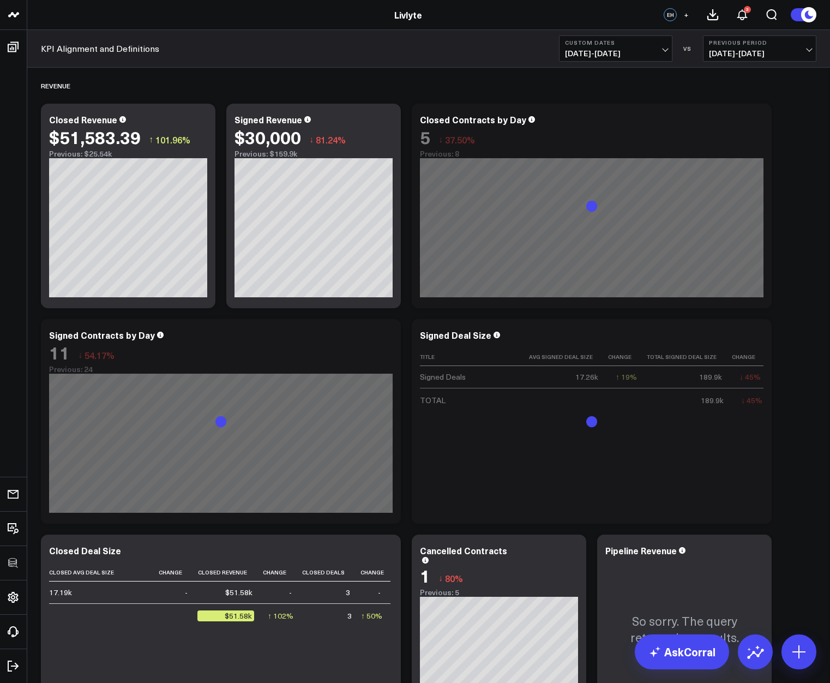
scroll to position [153, 0]
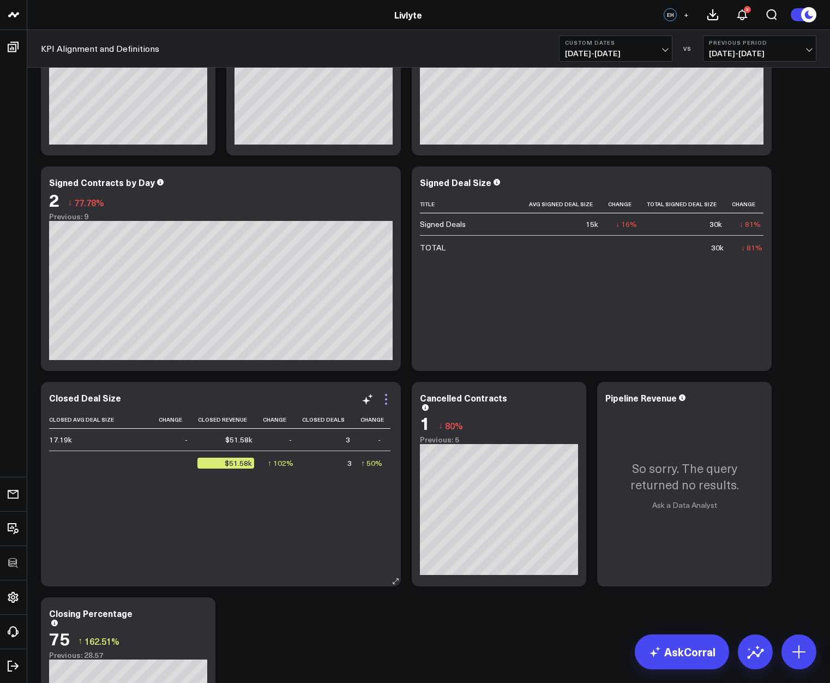
click at [389, 399] on icon at bounding box center [386, 399] width 13 height 13
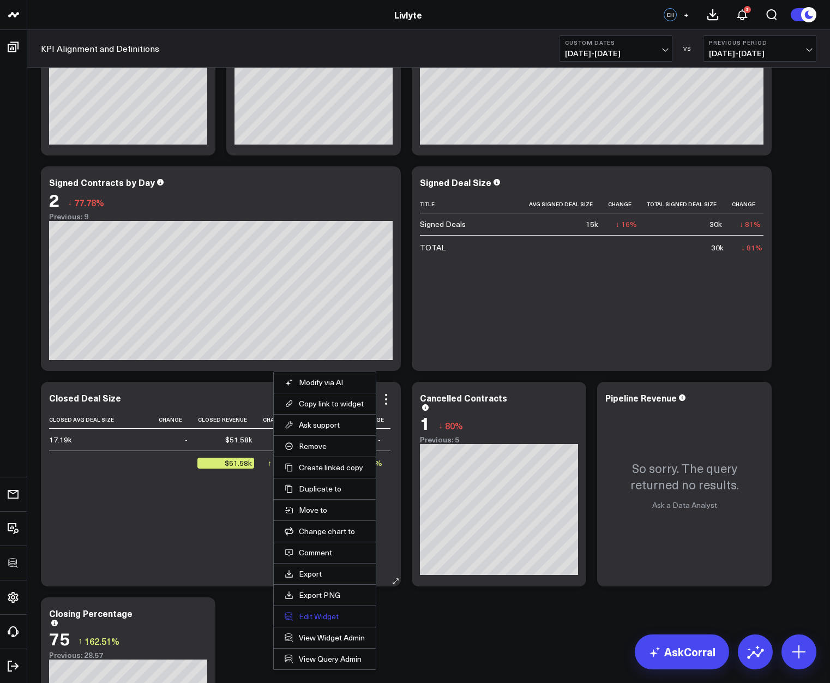
click at [324, 617] on button "Edit Widget" at bounding box center [325, 616] width 80 height 10
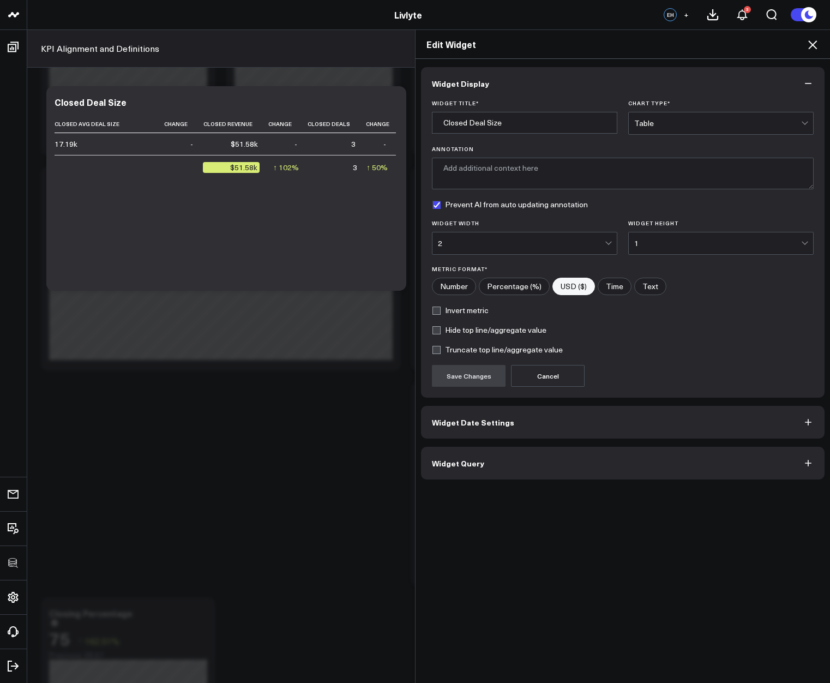
click at [498, 475] on button "Widget Query" at bounding box center [623, 463] width 404 height 33
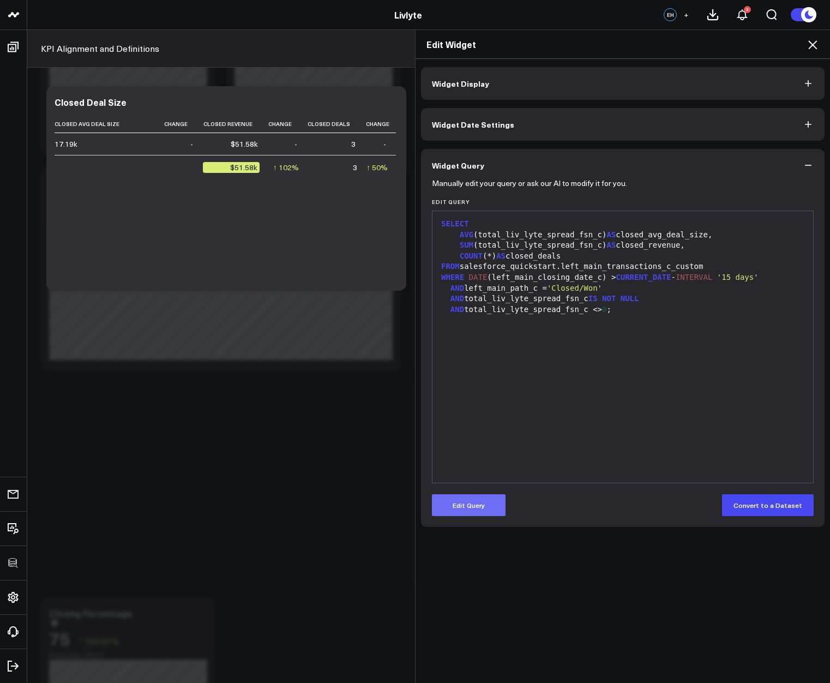
click at [457, 504] on button "Edit Query" at bounding box center [469, 505] width 74 height 22
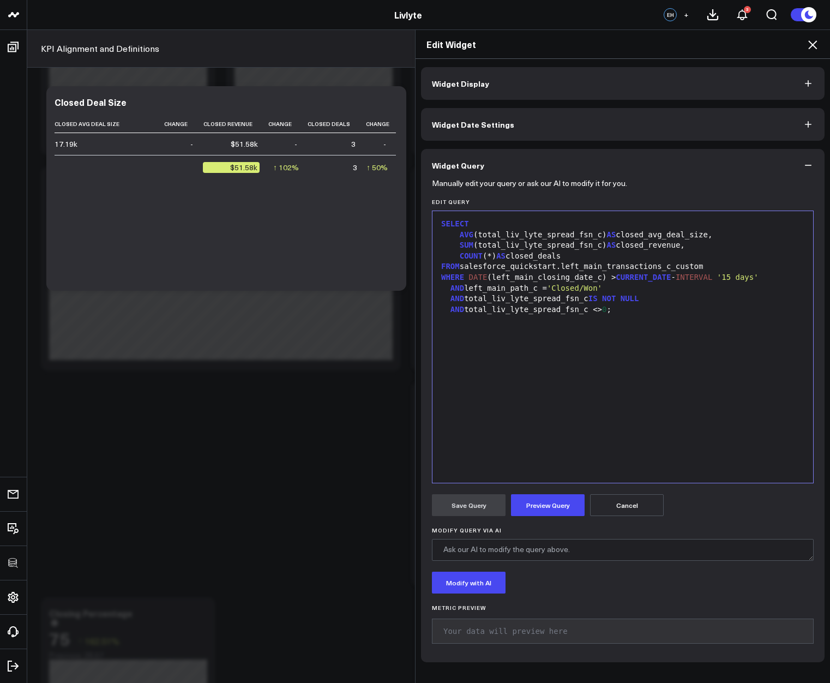
click at [497, 224] on div "SELECT" at bounding box center [623, 224] width 370 height 11
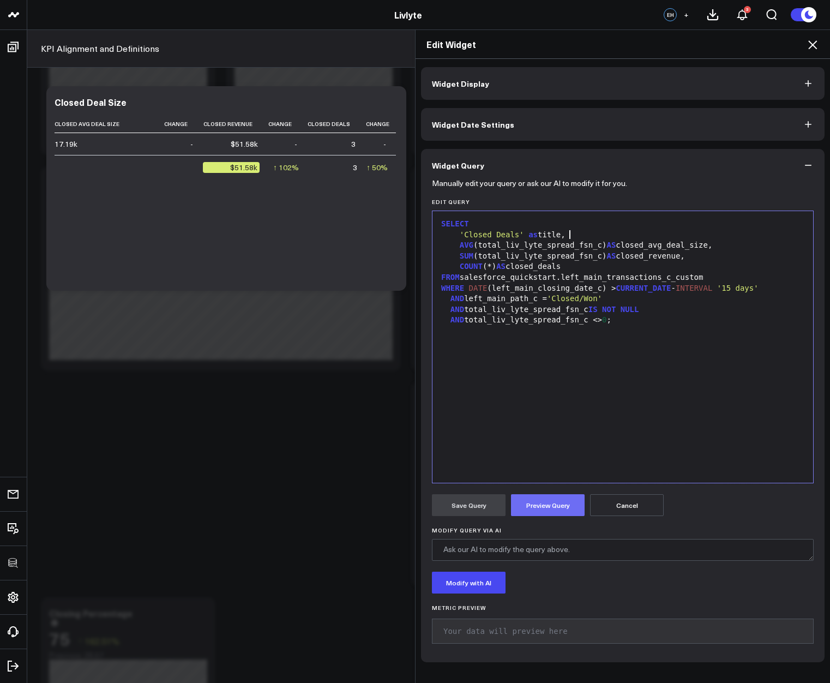
click at [523, 510] on button "Preview Query" at bounding box center [548, 505] width 74 height 22
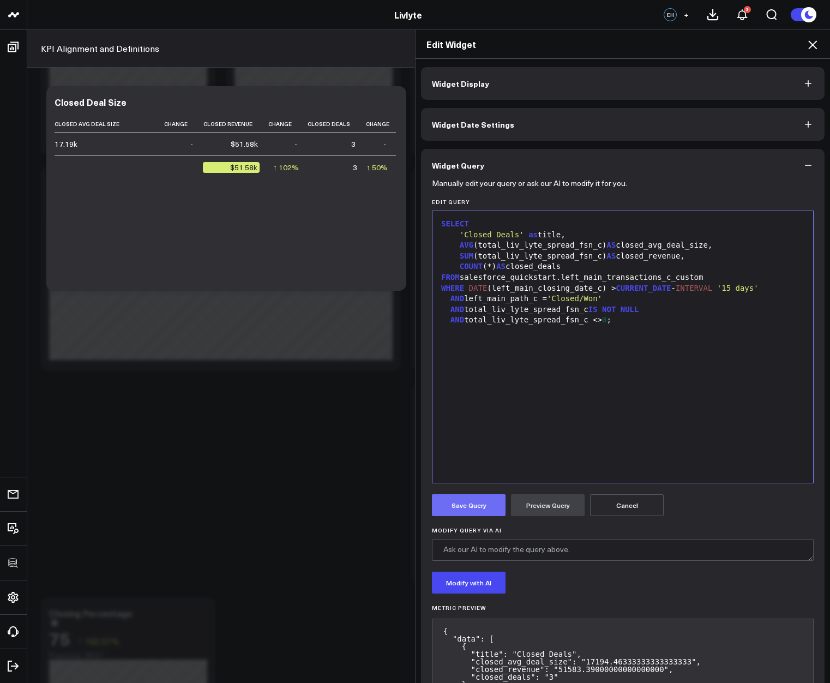
click at [442, 500] on button "Save Query" at bounding box center [469, 505] width 74 height 22
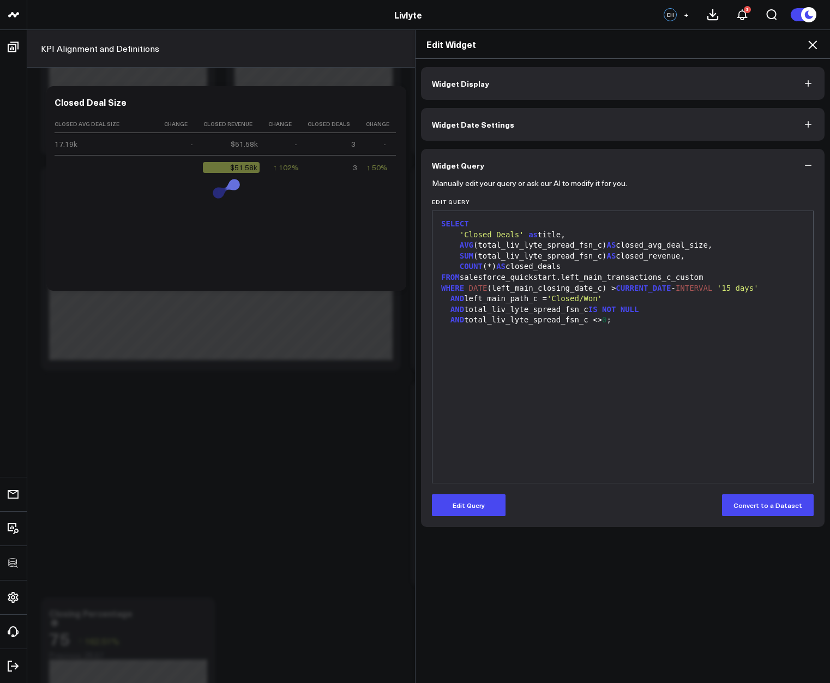
click at [814, 45] on icon at bounding box center [812, 44] width 13 height 13
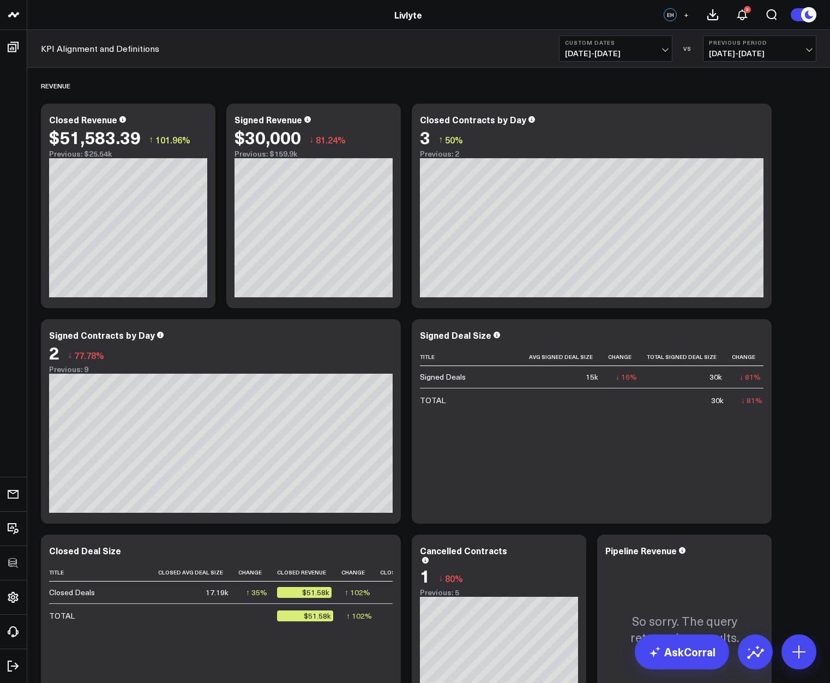
click at [599, 43] on b "Custom Dates" at bounding box center [615, 42] width 101 height 7
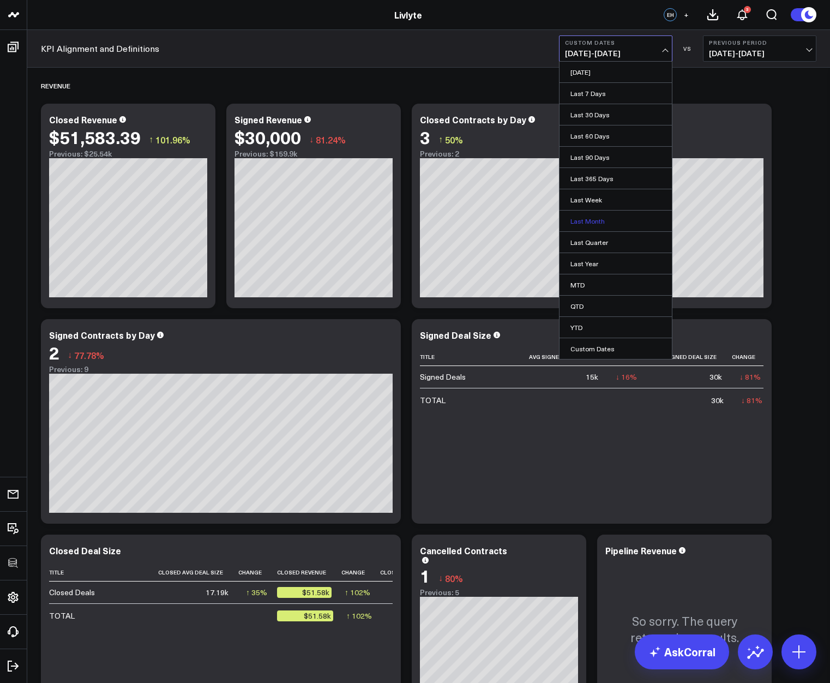
click at [609, 221] on link "Last Month" at bounding box center [615, 220] width 112 height 21
